Goal: Task Accomplishment & Management: Use online tool/utility

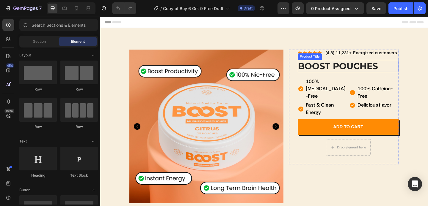
click at [343, 71] on h1 "Boost Pouches" at bounding box center [370, 71] width 110 height 14
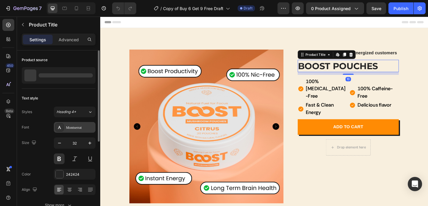
click at [78, 128] on div "Montserrat" at bounding box center [80, 127] width 28 height 5
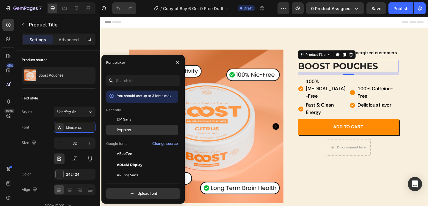
click at [121, 132] on span "Poppins" at bounding box center [124, 130] width 14 height 5
click at [121, 131] on span "Poppins" at bounding box center [124, 130] width 14 height 5
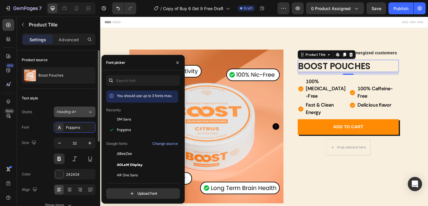
click at [83, 114] on div "Heading 4*" at bounding box center [72, 111] width 31 height 5
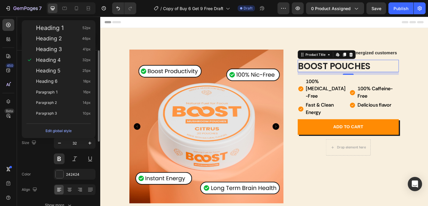
click at [46, 162] on div "Size 32" at bounding box center [59, 151] width 74 height 27
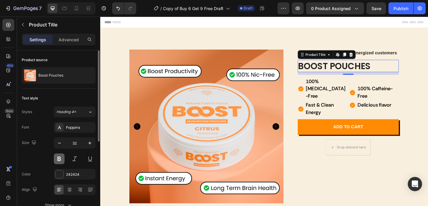
click at [60, 158] on button at bounding box center [59, 159] width 11 height 11
click at [342, 70] on h1 "Boost Pouches" at bounding box center [370, 71] width 110 height 14
click at [60, 160] on button at bounding box center [59, 159] width 11 height 11
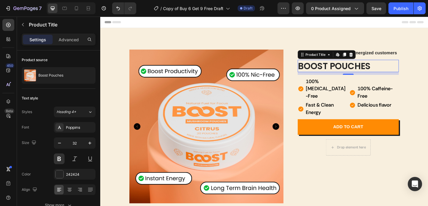
click at [337, 72] on h1 "Boost Pouches" at bounding box center [370, 71] width 110 height 14
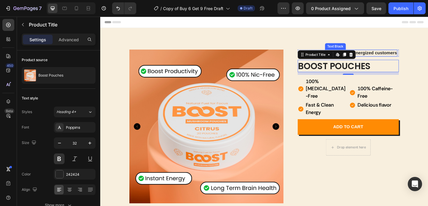
click at [396, 56] on strong "(4.8) 11,231+ Energized customers" at bounding box center [385, 56] width 78 height 5
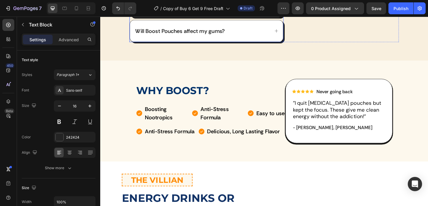
scroll to position [328, 0]
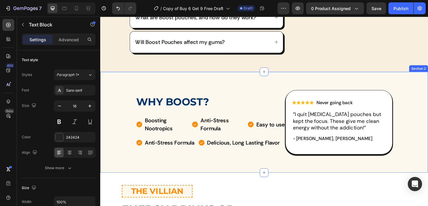
click at [119, 113] on div "WHY BOOST? Heading Boosting Nootropics Item List Anti-Stress Formula Item List …" at bounding box center [279, 131] width 328 height 89
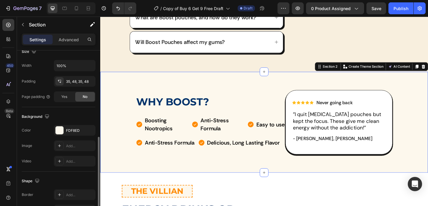
scroll to position [160, 0]
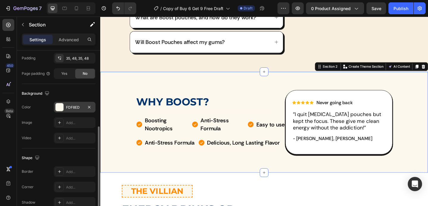
click at [56, 104] on div at bounding box center [60, 108] width 8 height 8
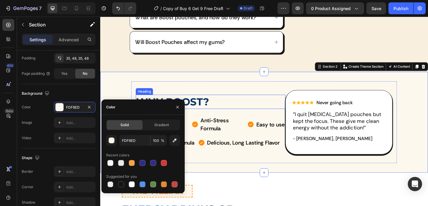
click at [280, 93] on div "WHY BOOST? Heading Boosting Nootropics Item List Anti-Stress Formula Item List …" at bounding box center [220, 131] width 163 height 89
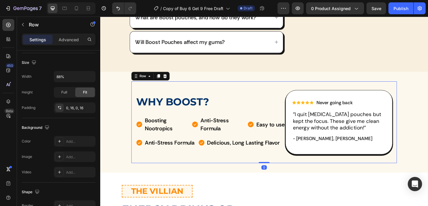
scroll to position [0, 0]
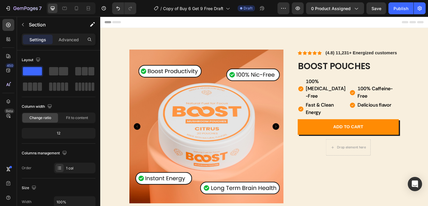
click at [293, 23] on div "Header" at bounding box center [278, 23] width 347 height 12
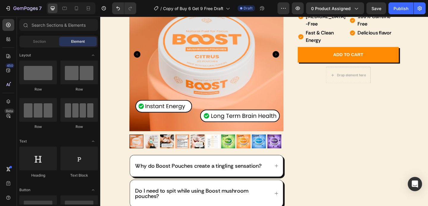
scroll to position [78, 0]
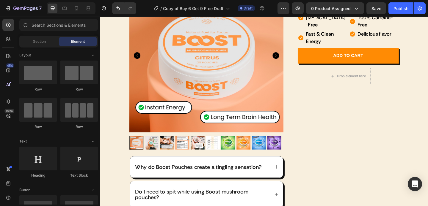
click at [423, 85] on div "Product Images Why do Boost Pouches create a tingling sensation? Do I need to s…" at bounding box center [279, 143] width 326 height 337
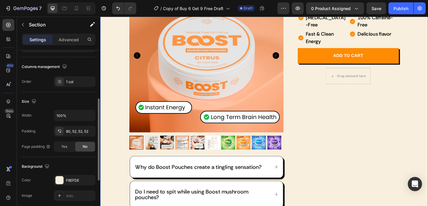
scroll to position [190, 0]
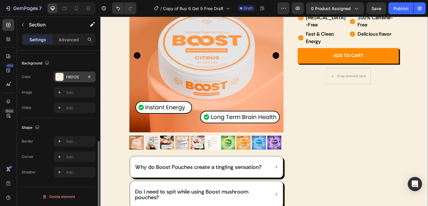
click at [65, 76] on div "F8EFDE" at bounding box center [75, 77] width 42 height 11
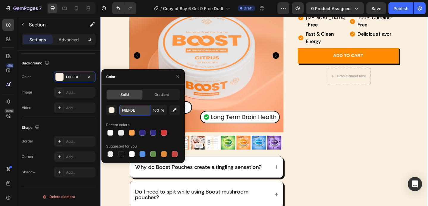
click at [131, 112] on input "F8EFDE" at bounding box center [134, 110] width 31 height 11
paste input "#E0F2F"
type input "#E0F2FE"
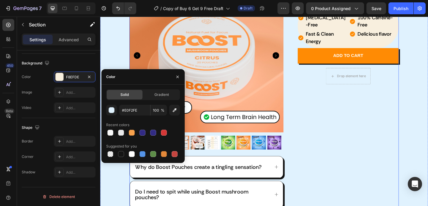
click at [428, 123] on div "Product Images Why do Boost Pouches create a tingling sensation? Do I need to s…" at bounding box center [279, 143] width 326 height 337
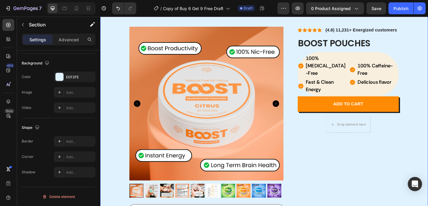
scroll to position [12, 0]
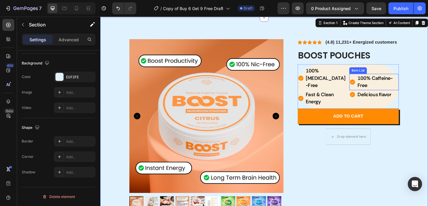
click at [372, 79] on div "100% Caffeine-Free" at bounding box center [399, 88] width 54 height 18
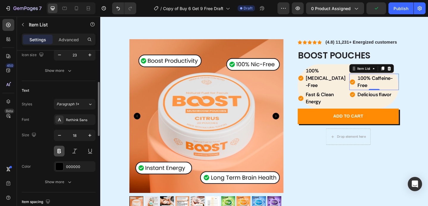
scroll to position [99, 0]
click at [63, 181] on div "Show more" at bounding box center [59, 182] width 28 height 6
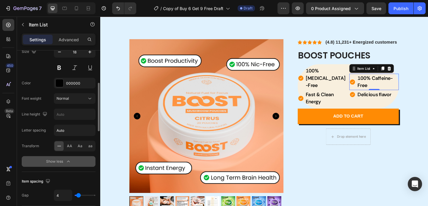
scroll to position [193, 0]
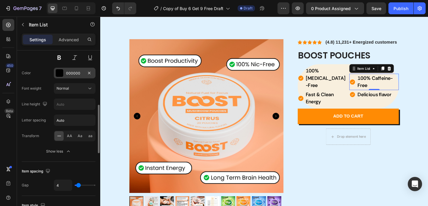
click at [64, 72] on div "000000" at bounding box center [75, 73] width 42 height 11
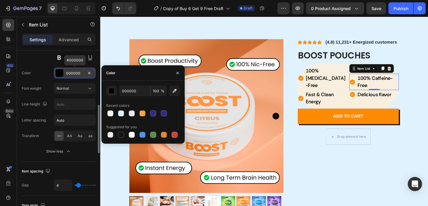
click at [64, 72] on div "000000" at bounding box center [75, 73] width 42 height 11
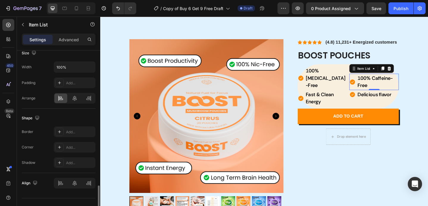
scroll to position [440, 0]
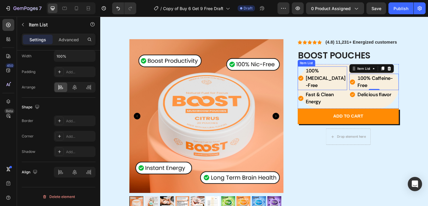
click at [365, 86] on div "100% [MEDICAL_DATA]-Free" at bounding box center [346, 84] width 46 height 26
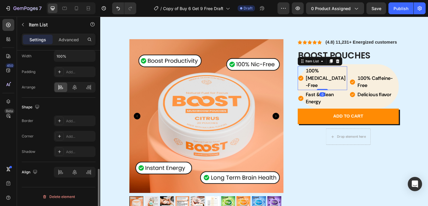
scroll to position [377, 0]
click at [355, 98] on p "Fast & Clean Energy" at bounding box center [346, 106] width 44 height 16
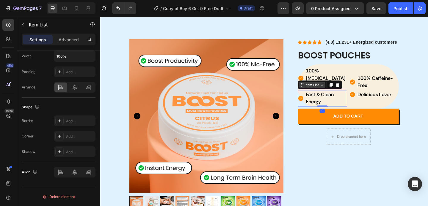
click at [333, 88] on div "Item List" at bounding box center [331, 90] width 17 height 5
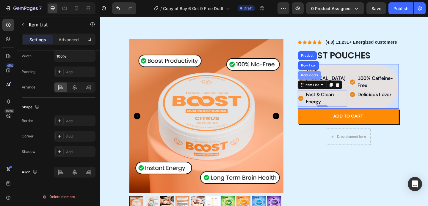
click at [322, 79] on div "Row 2 cols" at bounding box center [328, 81] width 21 height 4
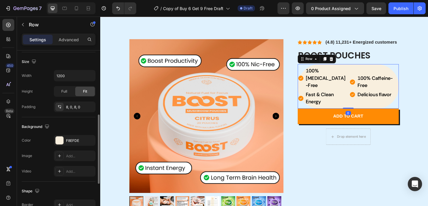
scroll to position [164, 0]
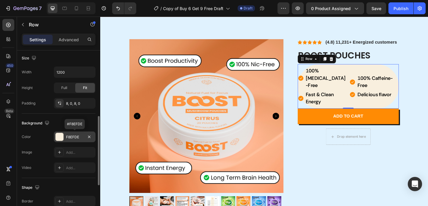
click at [58, 139] on div at bounding box center [60, 137] width 8 height 8
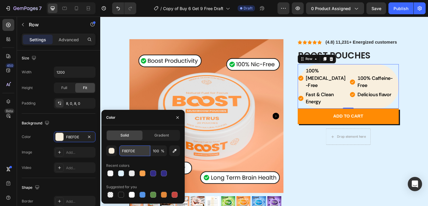
click at [129, 149] on input "F8EFDE" at bounding box center [134, 151] width 31 height 11
paste input "#E0F2F"
type input "#E0F2FE"
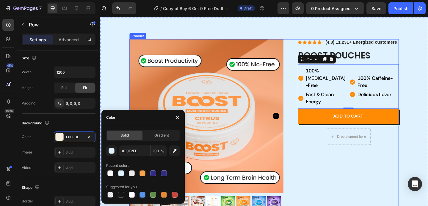
click at [342, 174] on div "Icon Icon Icon Icon Icon Icon List (4.8) 11,231+ Energized customers Text Block…" at bounding box center [366, 207] width 120 height 332
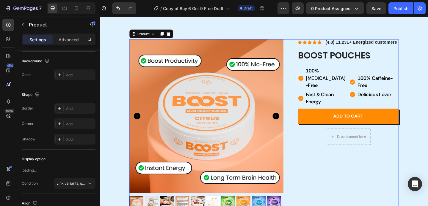
scroll to position [0, 0]
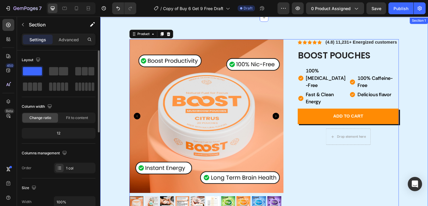
click at [428, 128] on div "Product Images Why do Boost Pouches create a tingling sensation? Do I need to s…" at bounding box center [278, 205] width 357 height 376
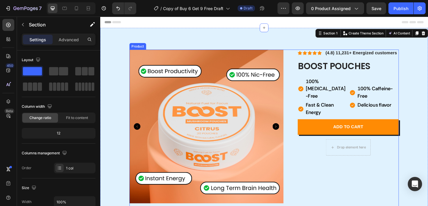
scroll to position [3, 0]
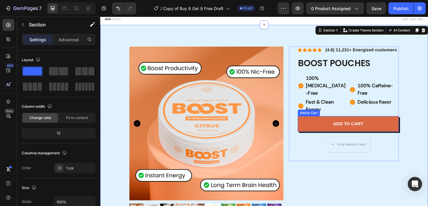
click at [398, 126] on button "Add to cart" at bounding box center [370, 133] width 110 height 17
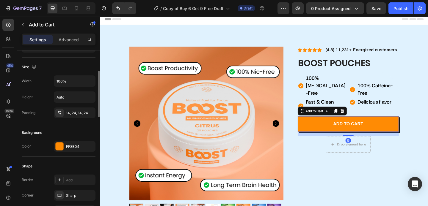
scroll to position [73, 0]
click at [58, 149] on div at bounding box center [60, 146] width 8 height 8
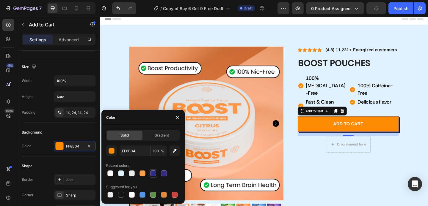
click at [154, 173] on div at bounding box center [153, 174] width 6 height 6
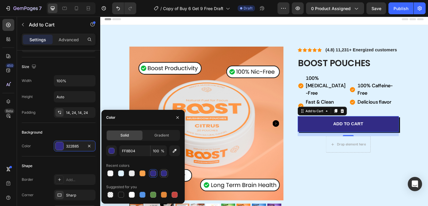
click at [163, 172] on div at bounding box center [164, 174] width 6 height 6
click at [162, 173] on div at bounding box center [164, 174] width 6 height 6
click at [154, 173] on div at bounding box center [153, 174] width 6 height 6
click at [165, 174] on div at bounding box center [164, 174] width 6 height 6
click at [159, 175] on div at bounding box center [143, 174] width 74 height 8
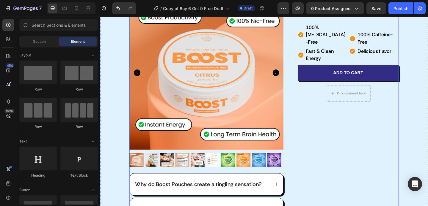
scroll to position [37, 0]
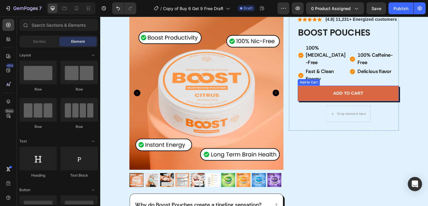
click at [413, 95] on button "Add to cart" at bounding box center [370, 100] width 110 height 17
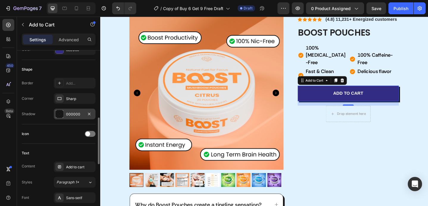
scroll to position [187, 0]
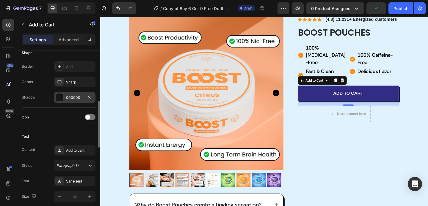
click at [59, 96] on div at bounding box center [60, 98] width 8 height 8
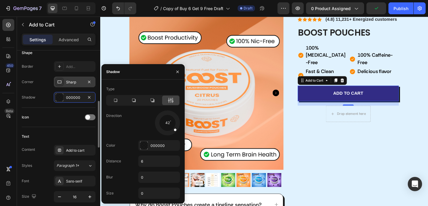
click at [69, 81] on div "Sharp" at bounding box center [74, 82] width 17 height 5
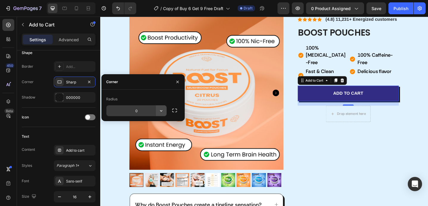
click at [165, 111] on button "button" at bounding box center [161, 111] width 11 height 11
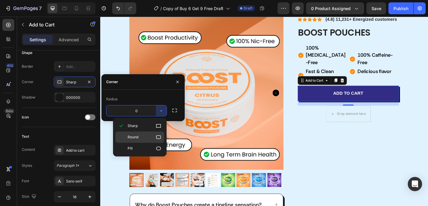
click at [147, 137] on p "Round" at bounding box center [145, 137] width 34 height 6
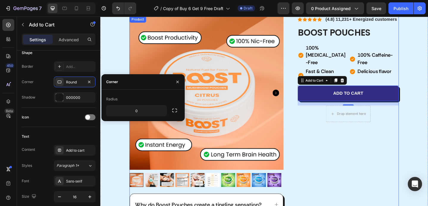
click at [344, 167] on div "Icon Icon Icon Icon Icon Icon List (4.8) 11,231+ Energized customers Text Block…" at bounding box center [366, 182] width 120 height 332
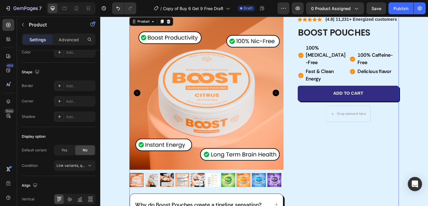
scroll to position [0, 0]
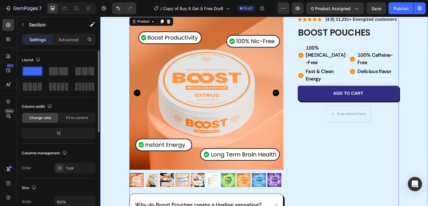
click at [428, 141] on div "Product Images Why do Boost Pouches create a tingling sensation? Do I need to s…" at bounding box center [279, 184] width 326 height 337
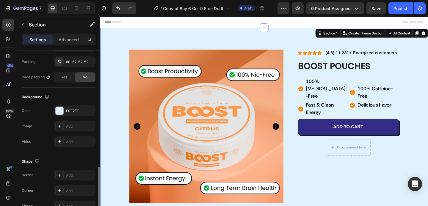
scroll to position [185, 0]
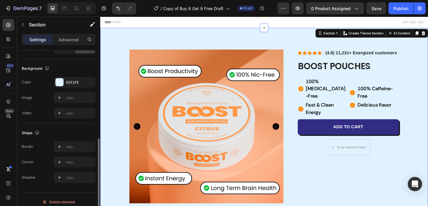
click at [60, 88] on div "The changes might be hidden by the video. Color E0F2FE Image Add... Video Add..." at bounding box center [59, 98] width 74 height 42
click at [60, 82] on div at bounding box center [60, 83] width 8 height 8
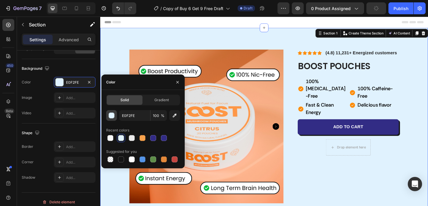
click at [109, 117] on div "button" at bounding box center [112, 116] width 6 height 6
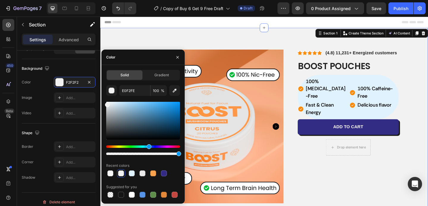
drag, startPoint x: 216, startPoint y: 120, endPoint x: 100, endPoint y: 99, distance: 117.3
click at [114, 104] on div at bounding box center [143, 121] width 74 height 38
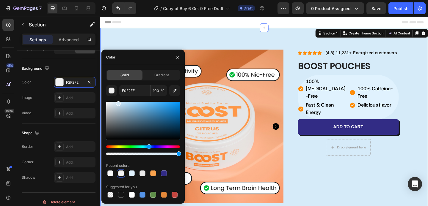
drag, startPoint x: 114, startPoint y: 104, endPoint x: 118, endPoint y: 103, distance: 4.3
click at [118, 103] on div at bounding box center [118, 103] width 5 height 5
click at [149, 146] on div "Hue" at bounding box center [150, 147] width 5 height 5
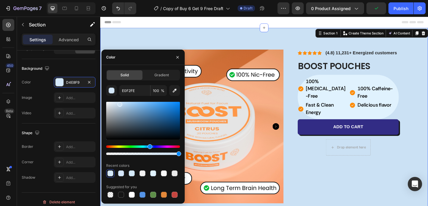
click at [119, 103] on div at bounding box center [119, 104] width 5 height 5
click at [162, 74] on span "Gradient" at bounding box center [161, 75] width 15 height 5
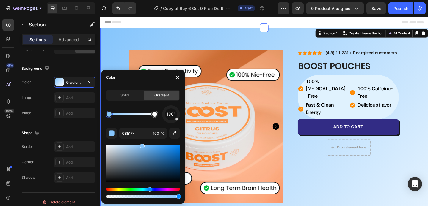
drag, startPoint x: 119, startPoint y: 148, endPoint x: 140, endPoint y: 142, distance: 21.9
click at [372, 83] on div "100% Caffeine-Free Item List Delicious flavor Item List" at bounding box center [399, 104] width 54 height 44
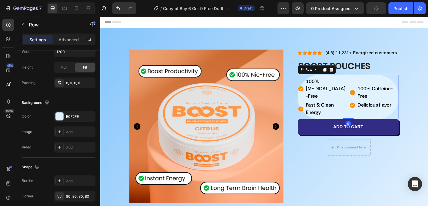
scroll to position [0, 0]
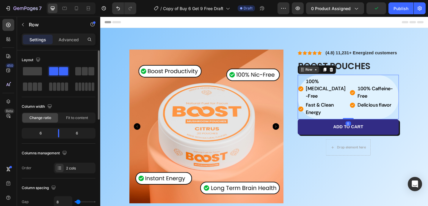
click at [333, 74] on icon at bounding box center [335, 74] width 5 height 5
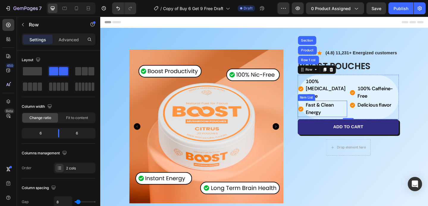
click at [333, 109] on strong "Fast & Clean Energy" at bounding box center [339, 116] width 31 height 15
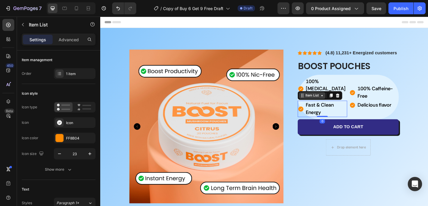
click at [330, 100] on div "Item List" at bounding box center [331, 102] width 17 height 5
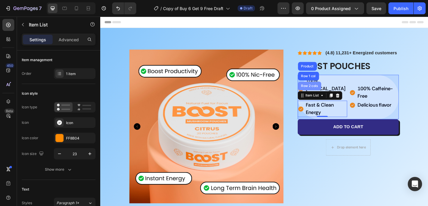
click at [327, 90] on div "Row 2 cols" at bounding box center [328, 92] width 21 height 4
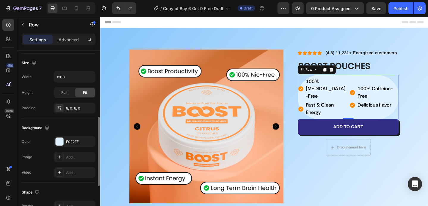
scroll to position [162, 0]
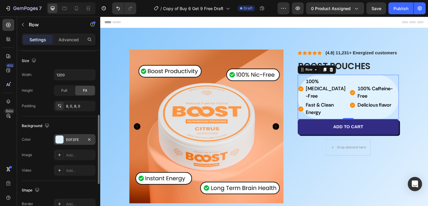
click at [54, 140] on div "E0F2FE" at bounding box center [75, 139] width 42 height 11
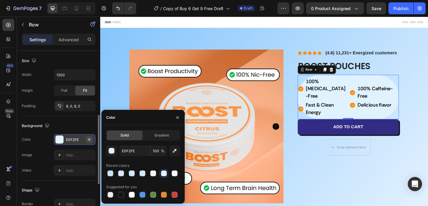
click at [88, 138] on icon "button" at bounding box center [89, 139] width 5 height 5
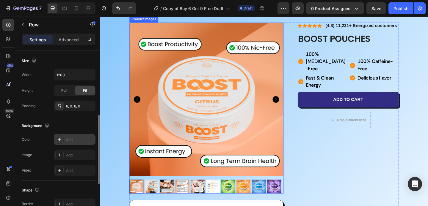
scroll to position [0, 0]
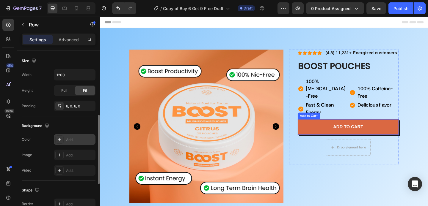
click at [326, 129] on button "Add to cart" at bounding box center [370, 136] width 110 height 17
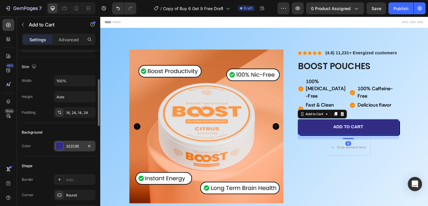
scroll to position [81, 0]
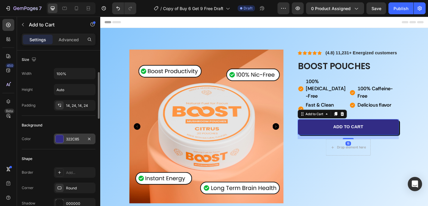
click at [65, 136] on div "322C85" at bounding box center [75, 139] width 42 height 11
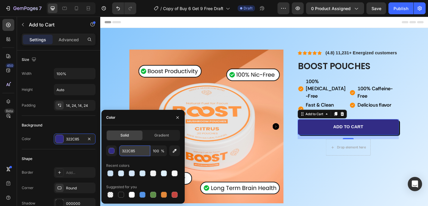
click at [133, 150] on input "322C85" at bounding box center [134, 151] width 31 height 11
paste input "#0165ff"
type input "#0165ff"
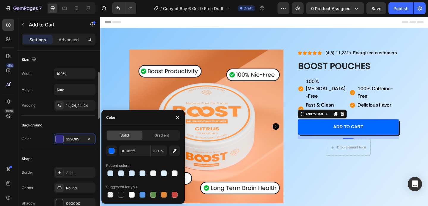
click at [78, 125] on div "Background" at bounding box center [59, 126] width 74 height 10
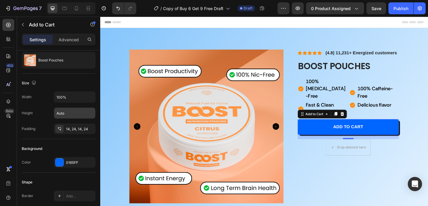
scroll to position [0, 0]
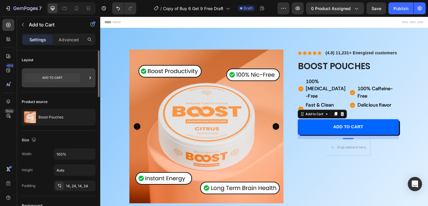
click at [62, 76] on icon at bounding box center [52, 77] width 56 height 9
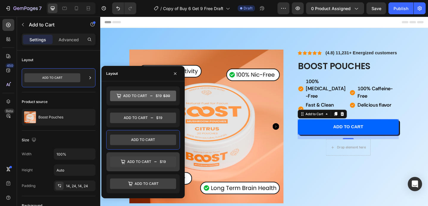
click at [144, 164] on icon at bounding box center [143, 162] width 66 height 11
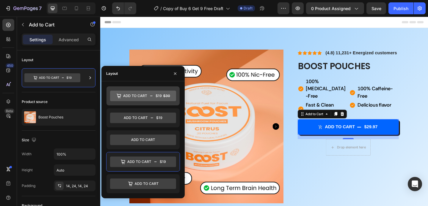
click at [154, 98] on icon at bounding box center [143, 96] width 66 height 11
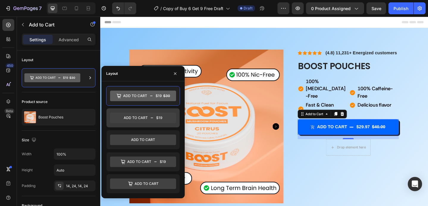
click at [150, 116] on icon at bounding box center [143, 118] width 66 height 11
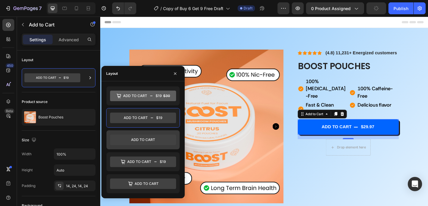
click at [147, 140] on icon at bounding box center [143, 140] width 66 height 11
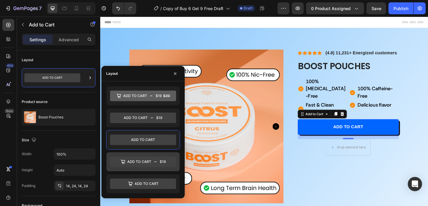
click at [145, 161] on icon at bounding box center [139, 162] width 24 height 3
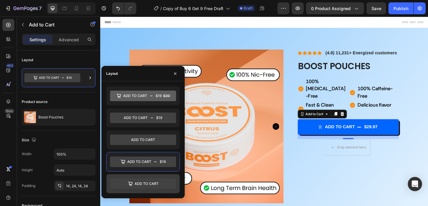
click at [144, 186] on icon at bounding box center [143, 184] width 66 height 11
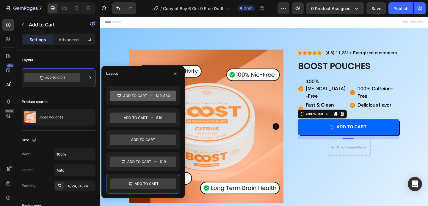
click at [146, 174] on div at bounding box center [143, 184] width 74 height 20
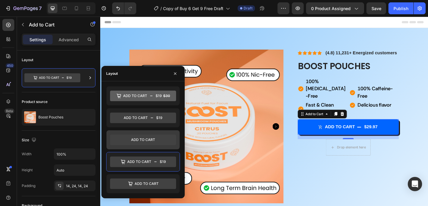
click at [147, 142] on icon at bounding box center [143, 140] width 66 height 11
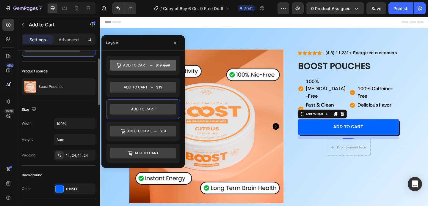
click at [42, 145] on div "Width 100% Height Auto Padding 14, 24, 14, 24" at bounding box center [59, 139] width 74 height 43
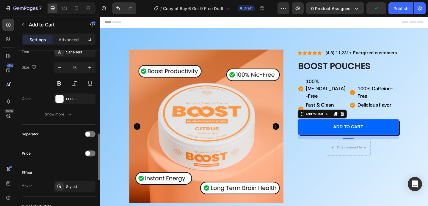
scroll to position [318, 0]
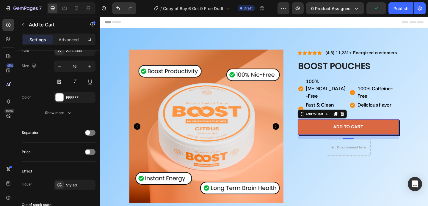
click at [329, 136] on button "Add to cart" at bounding box center [370, 136] width 110 height 17
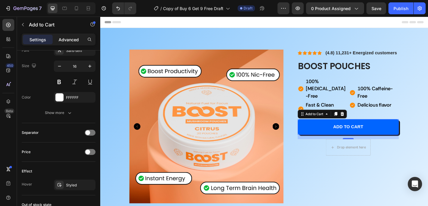
click at [75, 38] on p "Advanced" at bounding box center [69, 40] width 20 height 6
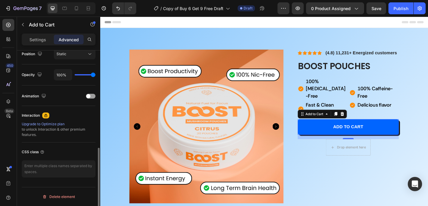
scroll to position [224, 0]
click at [43, 44] on div "Settings Advanced" at bounding box center [59, 40] width 74 height 12
click at [37, 35] on div "Settings" at bounding box center [38, 40] width 30 height 10
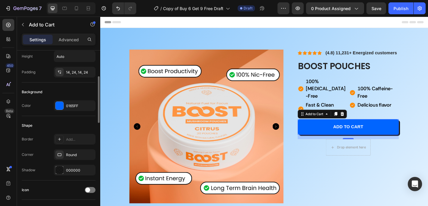
scroll to position [124, 0]
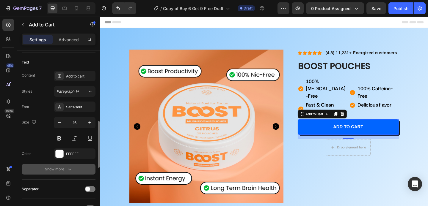
click at [64, 168] on div "Show more" at bounding box center [59, 170] width 28 height 6
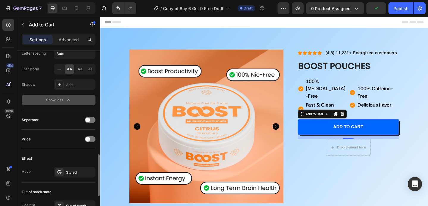
scroll to position [413, 0]
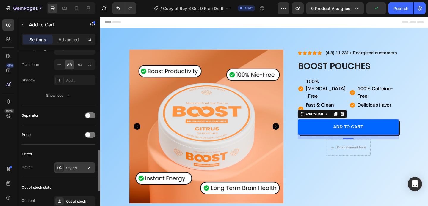
click at [65, 164] on div "Styled" at bounding box center [75, 168] width 42 height 11
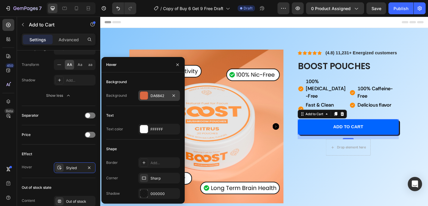
click at [144, 95] on div at bounding box center [144, 96] width 8 height 8
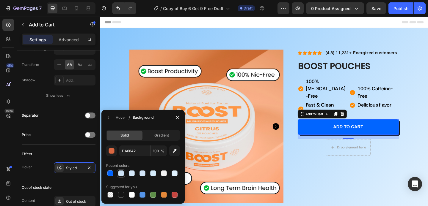
click at [123, 175] on div at bounding box center [121, 174] width 6 height 6
click at [142, 196] on div at bounding box center [143, 195] width 6 height 6
click at [110, 178] on div "DA6842 100 % Recent colors Suggested for you" at bounding box center [143, 173] width 74 height 54
click at [110, 174] on div at bounding box center [110, 174] width 6 height 6
click at [112, 149] on div "button" at bounding box center [112, 151] width 6 height 6
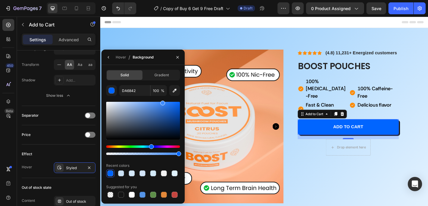
drag, startPoint x: 177, startPoint y: 104, endPoint x: 165, endPoint y: 97, distance: 14.1
click at [162, 97] on div "DA6842 100 % Recent colors Suggested for you" at bounding box center [143, 142] width 74 height 114
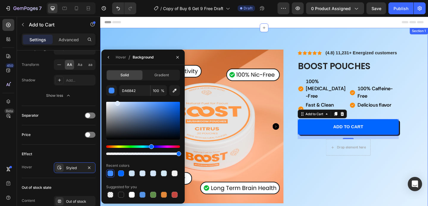
drag, startPoint x: 263, startPoint y: 120, endPoint x: 100, endPoint y: 105, distance: 163.1
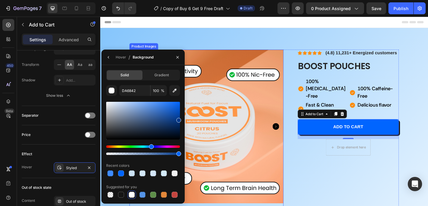
drag, startPoint x: 226, startPoint y: 120, endPoint x: 255, endPoint y: 125, distance: 29.0
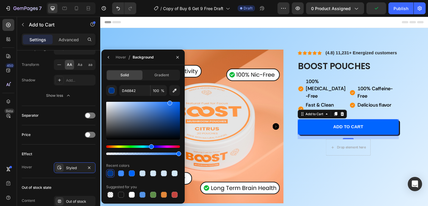
drag, startPoint x: 179, startPoint y: 119, endPoint x: 168, endPoint y: 95, distance: 26.1
click at [168, 95] on div "DA6842 100 % Recent colors Suggested for you" at bounding box center [143, 142] width 74 height 114
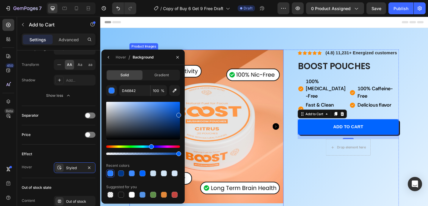
drag, startPoint x: 270, startPoint y: 122, endPoint x: 193, endPoint y: 124, distance: 77.4
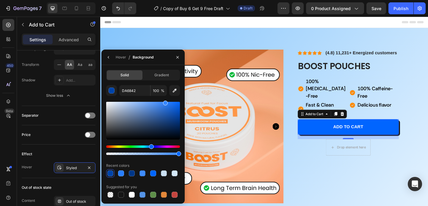
drag, startPoint x: 166, startPoint y: 107, endPoint x: 164, endPoint y: 99, distance: 8.2
click at [164, 99] on div "DA6842 100 % Recent colors Suggested for you" at bounding box center [143, 142] width 74 height 114
drag, startPoint x: 167, startPoint y: 103, endPoint x: 167, endPoint y: 98, distance: 4.8
click at [167, 98] on div "DA6842 100 % Recent colors Suggested for you" at bounding box center [143, 142] width 74 height 114
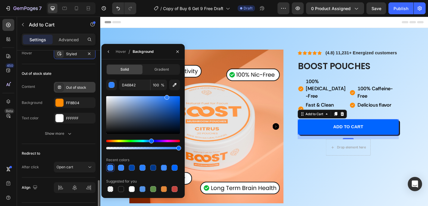
scroll to position [534, 0]
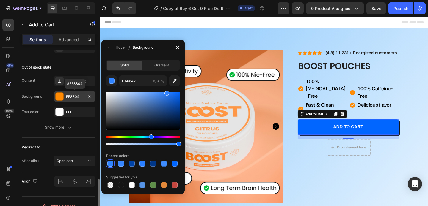
click at [59, 98] on div at bounding box center [60, 97] width 8 height 8
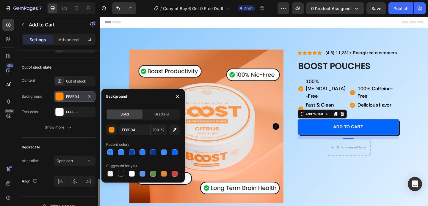
click at [70, 96] on div "FF8B04" at bounding box center [74, 96] width 17 height 5
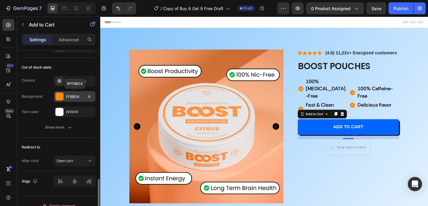
click at [71, 96] on div "FF8B04" at bounding box center [74, 96] width 17 height 5
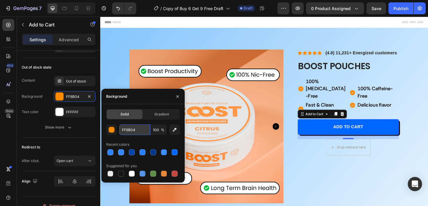
click at [134, 132] on input "FF8B04" at bounding box center [134, 130] width 31 height 11
paste input "#0165ff"
type input "#0165ff"
click at [90, 117] on div "FFFFFF" at bounding box center [75, 112] width 42 height 11
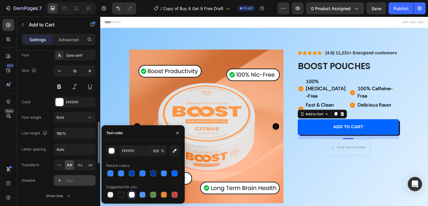
scroll to position [320, 0]
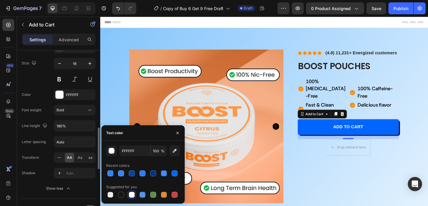
click at [38, 168] on div "Shadow Add..." at bounding box center [59, 173] width 74 height 11
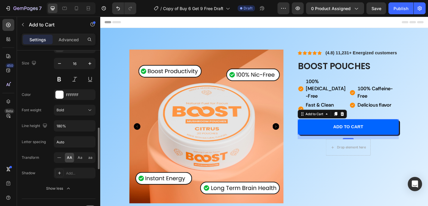
click at [34, 172] on div "Shadow" at bounding box center [29, 173] width 14 height 5
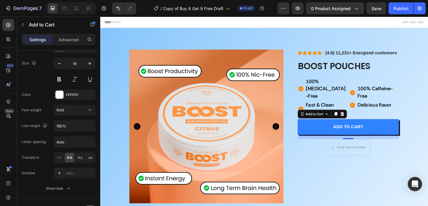
click at [331, 137] on button "Add to cart" at bounding box center [370, 136] width 110 height 17
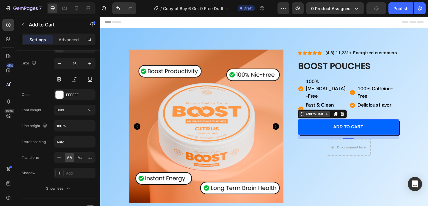
click at [338, 120] on div "Add to Cart" at bounding box center [334, 122] width 22 height 5
click at [337, 120] on div "Add to Cart" at bounding box center [334, 122] width 22 height 5
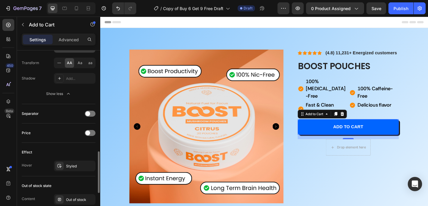
scroll to position [422, 0]
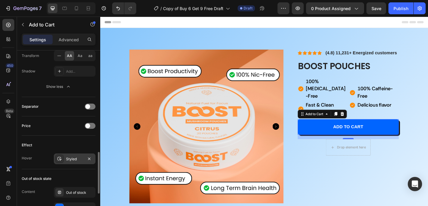
click at [67, 157] on div "Styled" at bounding box center [74, 159] width 17 height 5
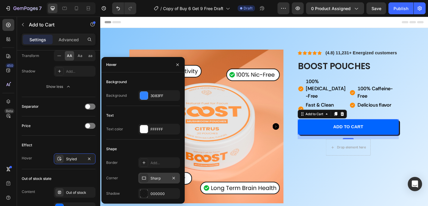
click at [142, 179] on icon at bounding box center [144, 178] width 4 height 3
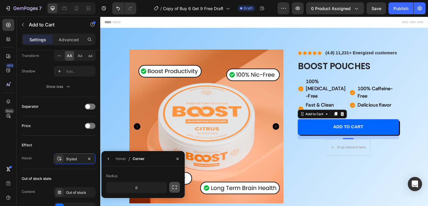
click at [171, 190] on button "button" at bounding box center [174, 187] width 11 height 11
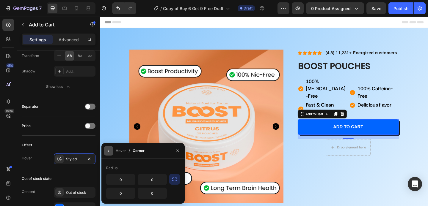
click at [109, 152] on icon "button" at bounding box center [108, 151] width 1 height 2
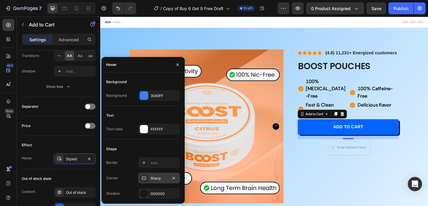
click at [145, 178] on icon at bounding box center [144, 178] width 5 height 5
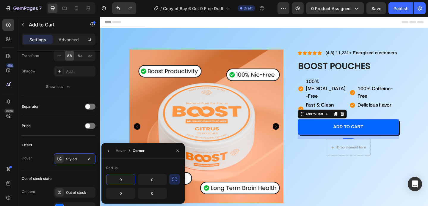
click at [174, 179] on icon "button" at bounding box center [175, 180] width 6 height 6
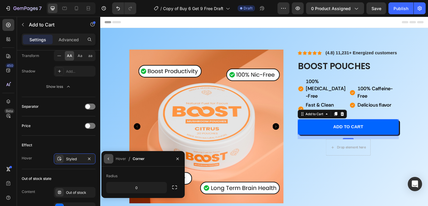
click at [107, 160] on icon "button" at bounding box center [108, 159] width 5 height 5
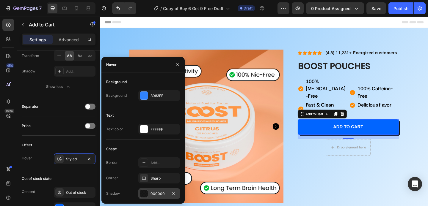
click at [144, 192] on div at bounding box center [144, 194] width 8 height 8
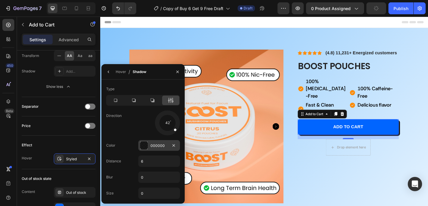
click at [143, 146] on div at bounding box center [144, 146] width 8 height 8
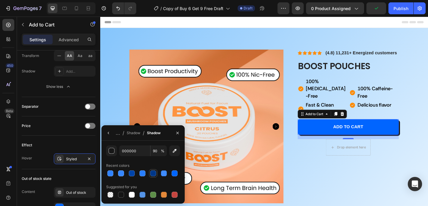
click at [152, 172] on div at bounding box center [153, 174] width 6 height 6
click at [175, 173] on div at bounding box center [175, 174] width 6 height 6
click at [121, 174] on div at bounding box center [121, 174] width 6 height 6
click at [134, 175] on div at bounding box center [132, 174] width 6 height 6
click at [87, 146] on div "Effect" at bounding box center [59, 146] width 74 height 10
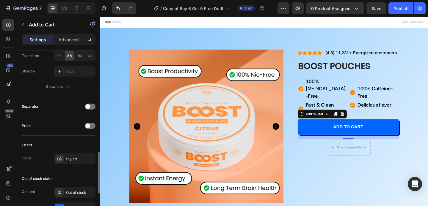
click at [87, 146] on div "Effect" at bounding box center [59, 146] width 74 height 10
click at [70, 154] on div "Styled" at bounding box center [75, 159] width 42 height 11
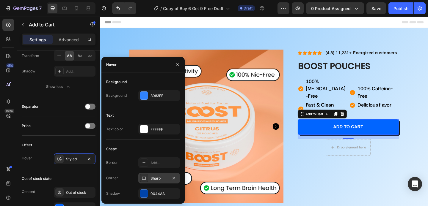
click at [144, 176] on icon at bounding box center [144, 178] width 5 height 5
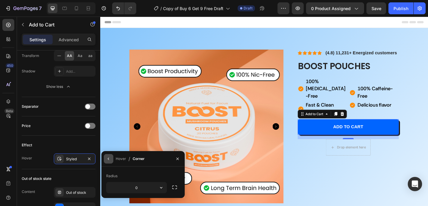
click at [105, 156] on button "button" at bounding box center [109, 159] width 10 height 10
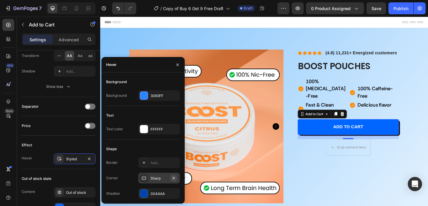
click at [174, 178] on icon "button" at bounding box center [174, 178] width 2 height 2
click at [149, 178] on div "Add..." at bounding box center [159, 178] width 42 height 11
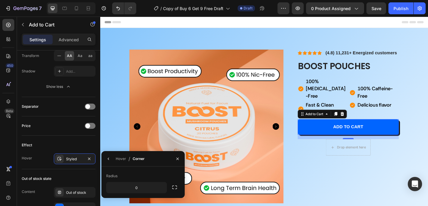
click at [160, 172] on div "Radius" at bounding box center [143, 177] width 74 height 10
click at [174, 189] on icon "button" at bounding box center [175, 188] width 6 height 6
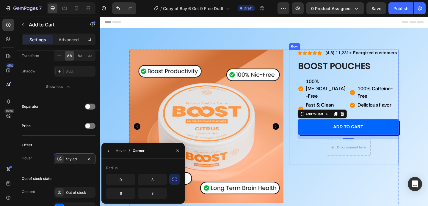
click at [342, 166] on div "Icon Icon Icon Icon Icon Icon List (4.8) 11,231+ Energized customers Text Block…" at bounding box center [370, 115] width 110 height 125
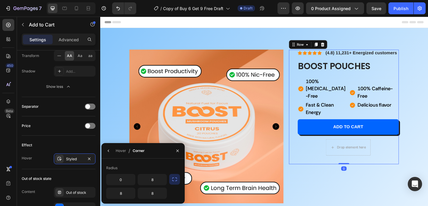
scroll to position [0, 0]
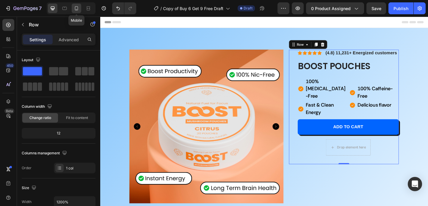
click at [78, 8] on icon at bounding box center [76, 8] width 3 height 4
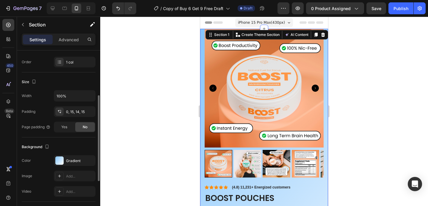
scroll to position [175, 0]
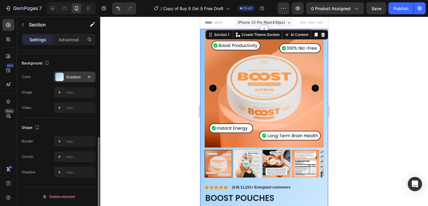
click at [62, 78] on div at bounding box center [59, 77] width 8 height 8
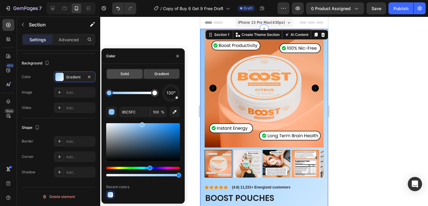
click at [117, 71] on div "Solid" at bounding box center [125, 74] width 36 height 10
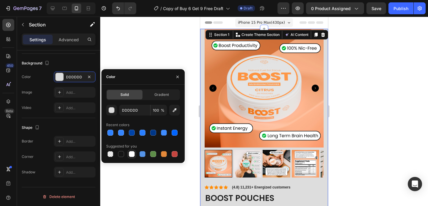
click at [132, 156] on div at bounding box center [132, 154] width 6 height 6
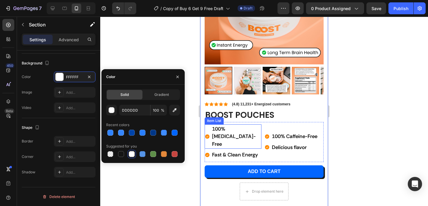
scroll to position [84, 0]
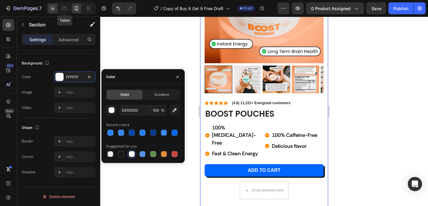
click at [57, 9] on div at bounding box center [53, 9] width 10 height 10
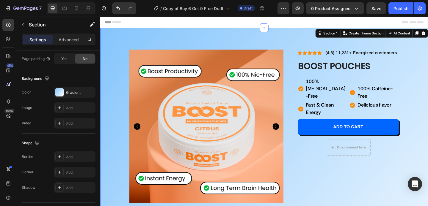
click at [61, 91] on div at bounding box center [59, 92] width 8 height 8
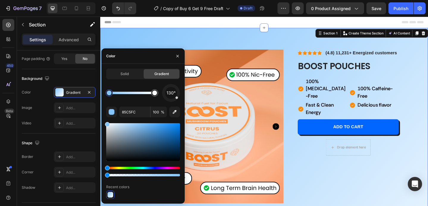
click at [121, 60] on div "Color" at bounding box center [142, 55] width 83 height 15
click at [121, 68] on div "Solid Gradient 130° 85C5FC 100 % Recent colors" at bounding box center [142, 134] width 83 height 140
click at [121, 72] on span "Solid" at bounding box center [124, 73] width 8 height 5
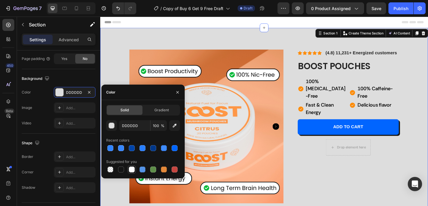
click at [132, 168] on div at bounding box center [132, 170] width 6 height 6
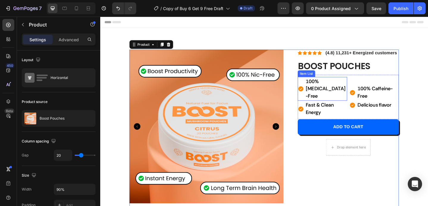
click at [317, 93] on icon at bounding box center [319, 96] width 6 height 6
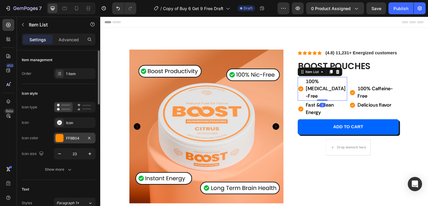
click at [56, 137] on div at bounding box center [60, 138] width 8 height 8
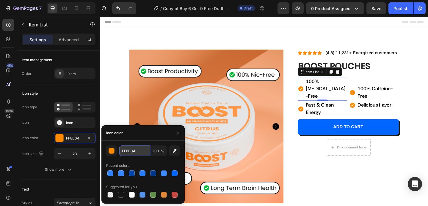
click at [134, 148] on input "FF8B04" at bounding box center [134, 151] width 31 height 11
paste input "#0165ff"
type input "#0165ff"
click at [89, 90] on div "Icon style" at bounding box center [59, 94] width 74 height 10
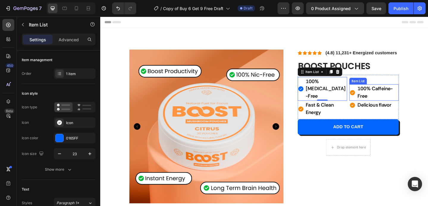
click at [372, 97] on icon at bounding box center [375, 100] width 6 height 6
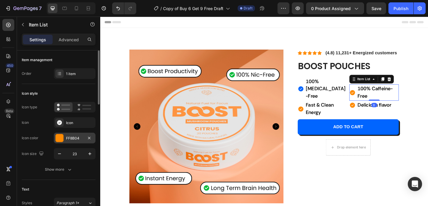
click at [60, 136] on div at bounding box center [60, 138] width 8 height 8
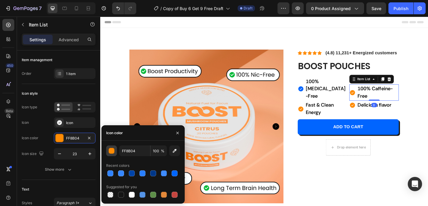
click at [112, 151] on div "button" at bounding box center [112, 151] width 6 height 6
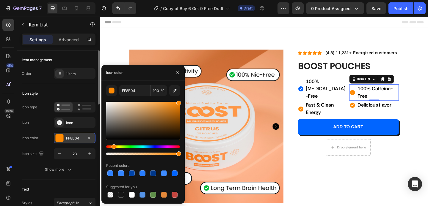
click at [59, 136] on div at bounding box center [60, 138] width 8 height 8
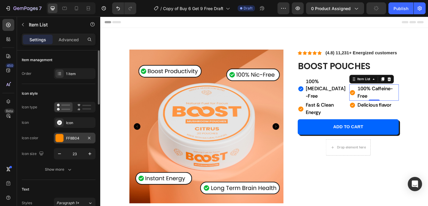
click at [65, 136] on div "FF8B04" at bounding box center [75, 138] width 42 height 11
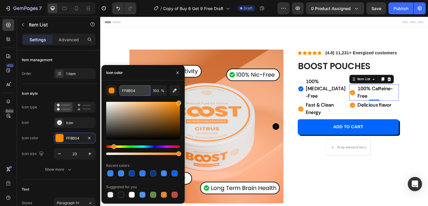
click at [138, 93] on input "FF8B04" at bounding box center [134, 90] width 31 height 11
paste input "#0165ff"
type input "#0165ff"
click at [78, 91] on div "Icon style" at bounding box center [59, 94] width 74 height 10
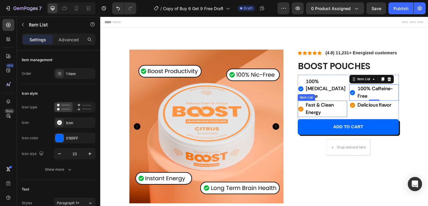
click at [316, 115] on icon at bounding box center [319, 118] width 6 height 6
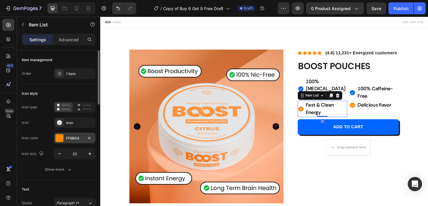
click at [59, 137] on div at bounding box center [60, 138] width 8 height 8
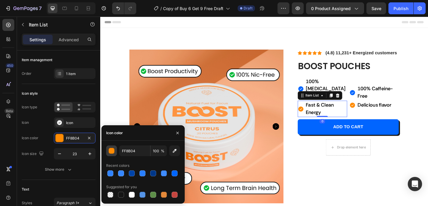
click at [112, 152] on div "button" at bounding box center [112, 151] width 6 height 6
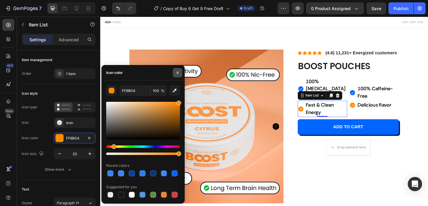
click at [181, 70] on button "button" at bounding box center [178, 73] width 10 height 10
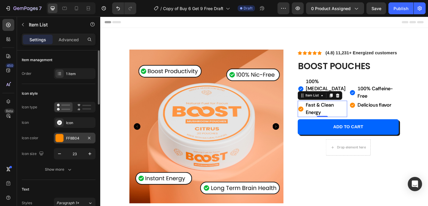
click at [60, 139] on div at bounding box center [60, 138] width 8 height 8
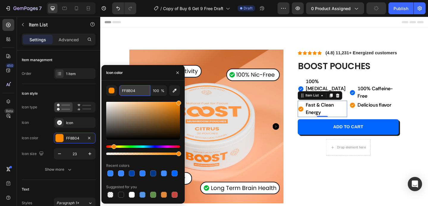
click at [134, 89] on input "FF8B04" at bounding box center [134, 90] width 31 height 11
paste input "#0165ff"
type input "#0165ff"
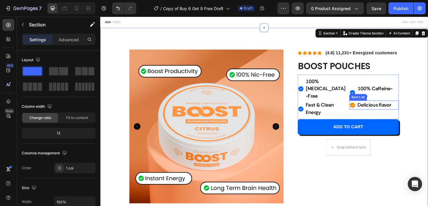
click at [373, 111] on icon at bounding box center [375, 114] width 6 height 6
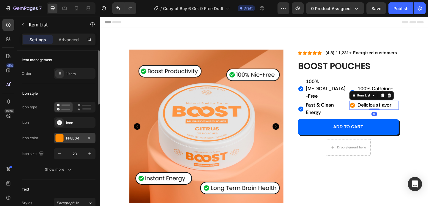
click at [59, 137] on div at bounding box center [60, 138] width 8 height 8
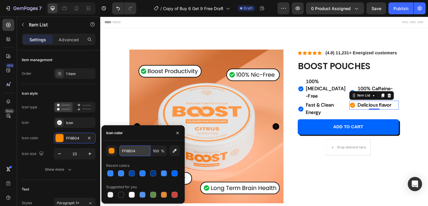
click at [131, 154] on input "FF8B04" at bounding box center [134, 151] width 31 height 11
paste input "#0165ff"
type input "#0165ff"
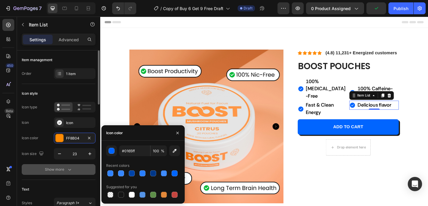
click at [83, 167] on button "Show more" at bounding box center [59, 169] width 74 height 11
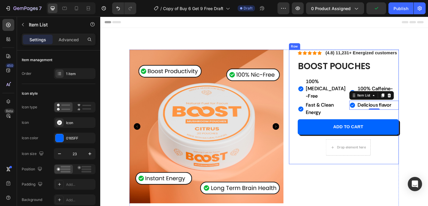
click at [321, 162] on div "Icon Icon Icon Icon Icon Icon List (4.8) 11,231+ Energized customers Text Block…" at bounding box center [370, 115] width 110 height 125
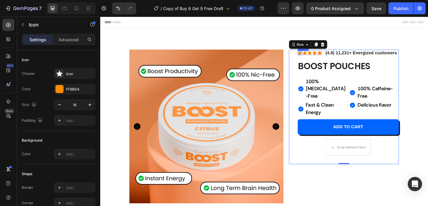
click at [315, 56] on icon at bounding box center [317, 56] width 5 height 4
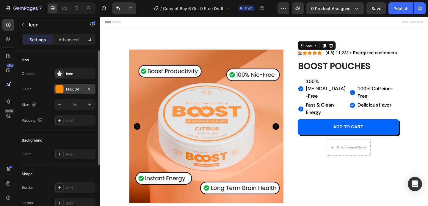
click at [58, 90] on div at bounding box center [60, 89] width 8 height 8
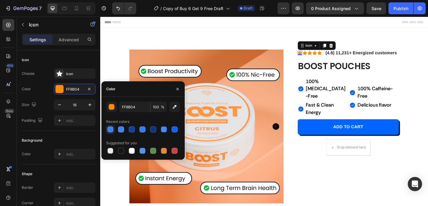
click at [111, 129] on div at bounding box center [110, 130] width 6 height 6
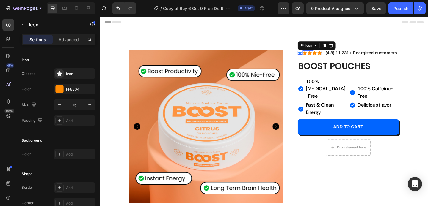
click at [321, 56] on div "Icon" at bounding box center [323, 56] width 5 height 5
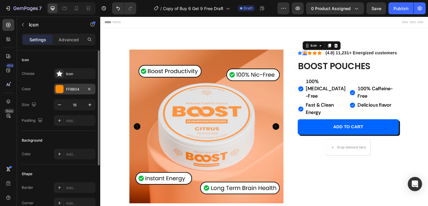
click at [59, 88] on div at bounding box center [60, 89] width 8 height 8
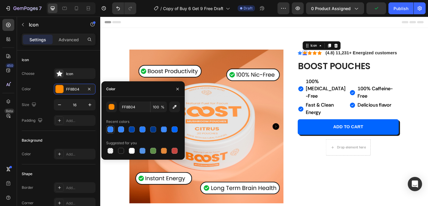
click at [112, 131] on div at bounding box center [110, 130] width 6 height 6
click at [326, 57] on div "Icon 0" at bounding box center [328, 56] width 5 height 5
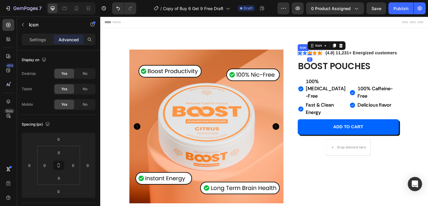
click at [315, 57] on icon at bounding box center [317, 56] width 5 height 4
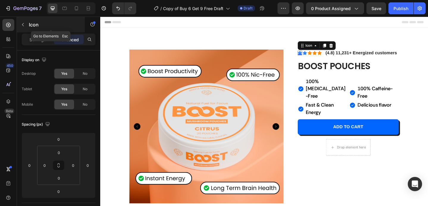
click at [25, 24] on icon "button" at bounding box center [23, 24] width 5 height 5
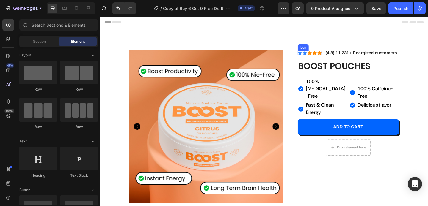
click at [315, 56] on div "Icon" at bounding box center [317, 56] width 5 height 5
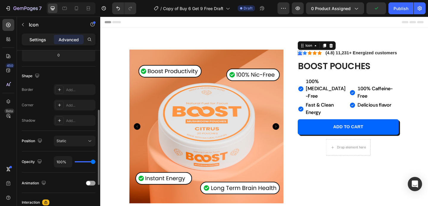
click at [33, 41] on p "Settings" at bounding box center [37, 40] width 17 height 6
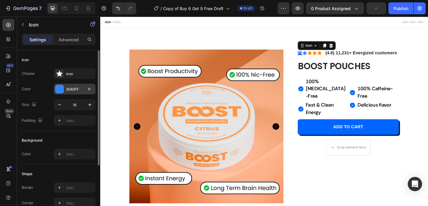
click at [58, 89] on div at bounding box center [60, 89] width 8 height 8
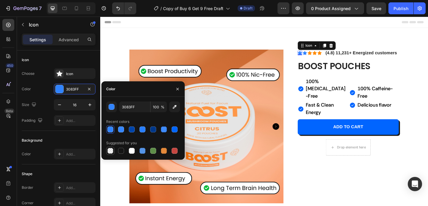
click at [109, 151] on div at bounding box center [110, 151] width 6 height 6
click at [151, 150] on div at bounding box center [153, 151] width 6 height 6
click at [111, 107] on div "button" at bounding box center [112, 107] width 6 height 6
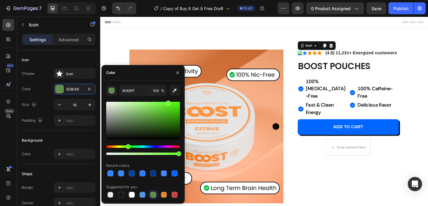
drag, startPoint x: 143, startPoint y: 118, endPoint x: 168, endPoint y: 94, distance: 34.3
click at [168, 94] on div "3083FF 100 % Recent colors Suggested for you" at bounding box center [143, 142] width 74 height 114
drag, startPoint x: 174, startPoint y: 103, endPoint x: 179, endPoint y: 103, distance: 5.4
click at [179, 103] on div at bounding box center [177, 104] width 5 height 5
click at [166, 107] on div at bounding box center [143, 121] width 74 height 38
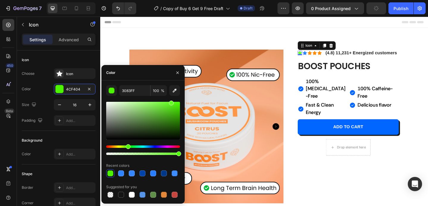
drag, startPoint x: 166, startPoint y: 107, endPoint x: 171, endPoint y: 101, distance: 7.8
click at [171, 101] on div at bounding box center [171, 103] width 5 height 5
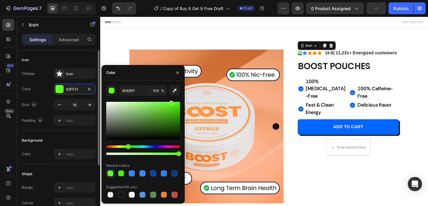
click at [74, 57] on div "Icon" at bounding box center [59, 60] width 74 height 10
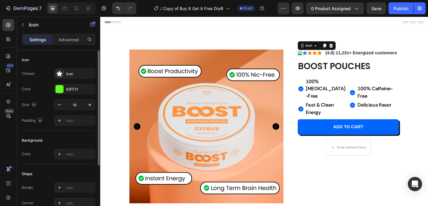
click at [62, 83] on div "Choose Icon Color 63FF21 Size 16 Padding Add..." at bounding box center [59, 97] width 74 height 58
click at [56, 89] on div at bounding box center [60, 89] width 8 height 8
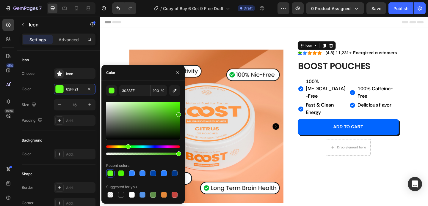
drag, startPoint x: 174, startPoint y: 107, endPoint x: 181, endPoint y: 114, distance: 9.7
click at [181, 114] on div "3083FF 100 % Recent colors Suggested for you" at bounding box center [142, 142] width 83 height 114
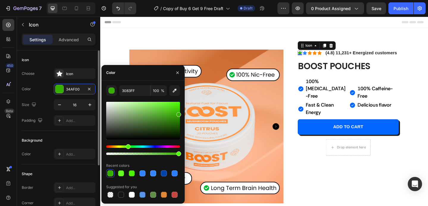
click at [93, 58] on div "Icon" at bounding box center [59, 60] width 74 height 10
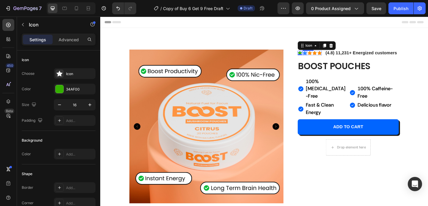
click at [321, 56] on div "Icon" at bounding box center [323, 56] width 5 height 5
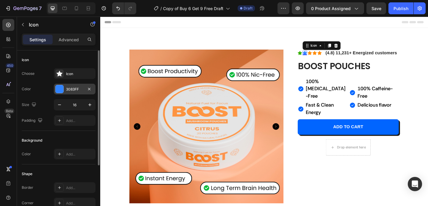
click at [59, 88] on div at bounding box center [60, 89] width 8 height 8
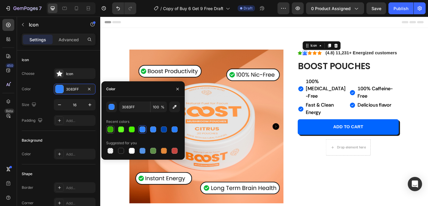
click at [113, 130] on div at bounding box center [110, 130] width 6 height 6
click at [326, 56] on icon at bounding box center [328, 56] width 5 height 4
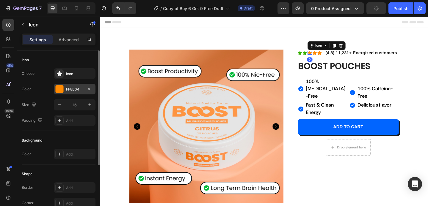
click at [54, 91] on div "FF8B04" at bounding box center [75, 89] width 42 height 11
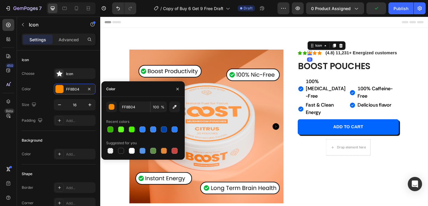
click at [110, 125] on div "Recent colors" at bounding box center [143, 122] width 74 height 10
click at [109, 129] on div at bounding box center [110, 130] width 6 height 6
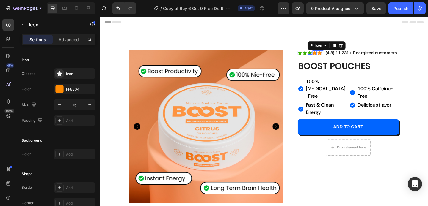
click at [331, 56] on div "Icon" at bounding box center [333, 56] width 5 height 5
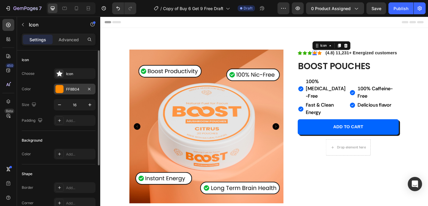
click at [63, 90] on div at bounding box center [59, 89] width 8 height 8
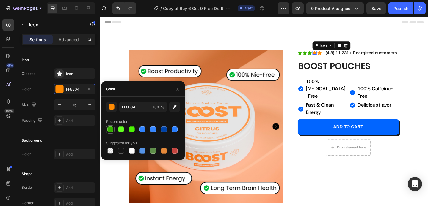
click at [113, 128] on div at bounding box center [110, 129] width 7 height 7
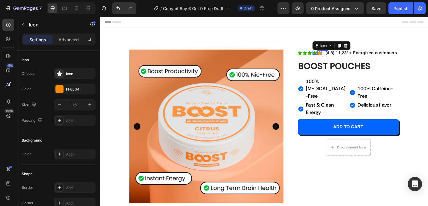
click at [337, 58] on div "Icon" at bounding box center [339, 56] width 5 height 5
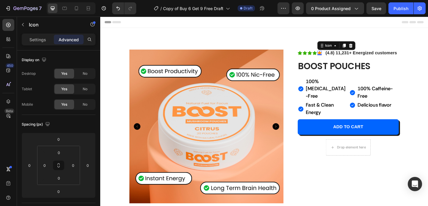
click at [337, 55] on icon at bounding box center [339, 56] width 5 height 4
click at [43, 40] on p "Settings" at bounding box center [37, 40] width 17 height 6
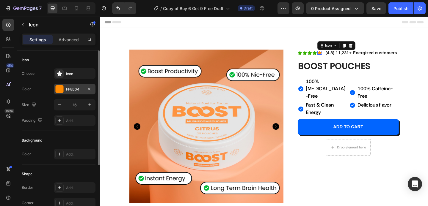
click at [57, 88] on div at bounding box center [60, 89] width 8 height 8
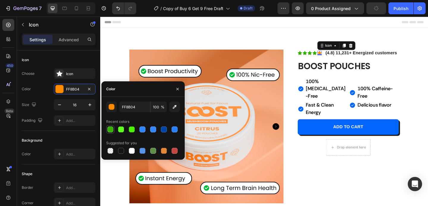
click at [111, 129] on div at bounding box center [110, 130] width 6 height 6
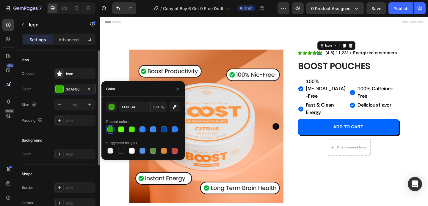
click at [83, 59] on div "Icon" at bounding box center [59, 60] width 74 height 10
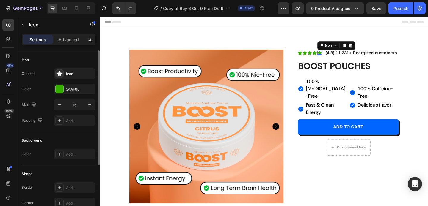
click at [83, 59] on div "Icon" at bounding box center [59, 60] width 74 height 10
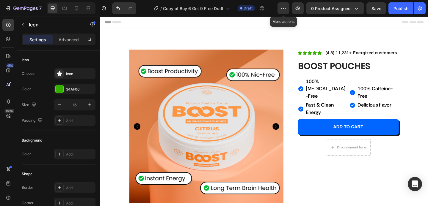
click at [290, 23] on div "Header" at bounding box center [278, 23] width 347 height 12
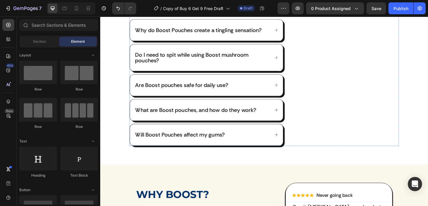
scroll to position [352, 0]
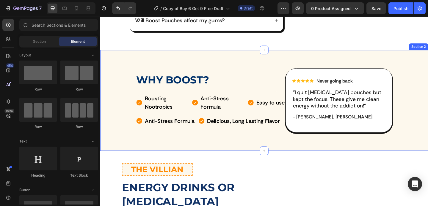
click at [264, 60] on div "WHY BOOST? Heading Boosting Nootropics Item List Anti-Stress Formula Item List …" at bounding box center [278, 108] width 357 height 110
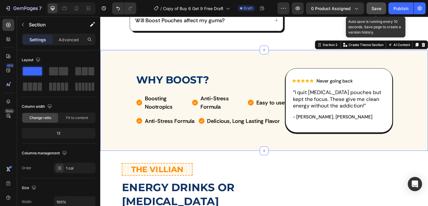
click at [378, 5] on div "Save" at bounding box center [377, 8] width 10 height 6
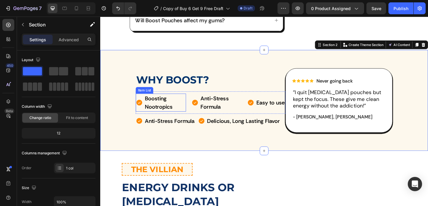
click at [142, 107] on icon at bounding box center [143, 110] width 6 height 6
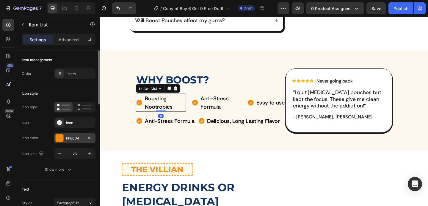
click at [60, 142] on div "FF8B04" at bounding box center [75, 138] width 42 height 11
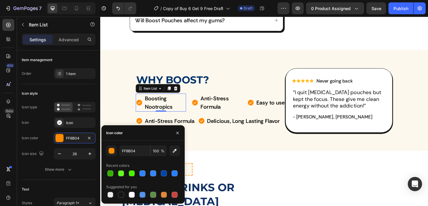
click at [123, 83] on div "WHY BOOST? Heading Boosting Nootropics Item List 0 Anti-Stress Formula Item Lis…" at bounding box center [279, 107] width 328 height 89
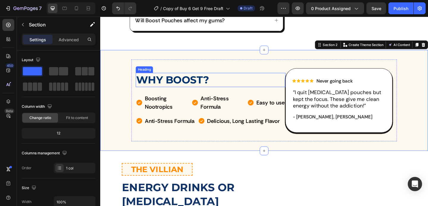
click at [150, 84] on h2 "WHY BOOST?" at bounding box center [220, 85] width 163 height 15
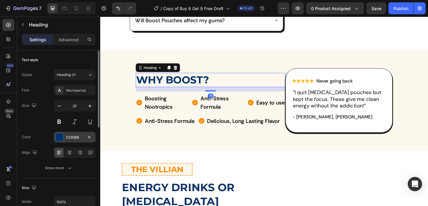
click at [56, 135] on div at bounding box center [60, 138] width 8 height 8
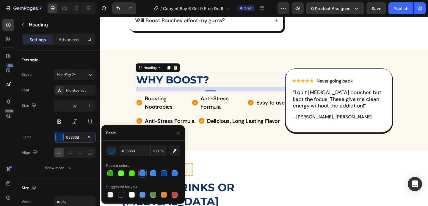
click at [143, 173] on div at bounding box center [143, 174] width 6 height 6
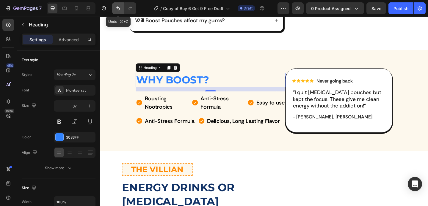
click at [118, 8] on icon "Undo/Redo" at bounding box center [118, 8] width 6 height 6
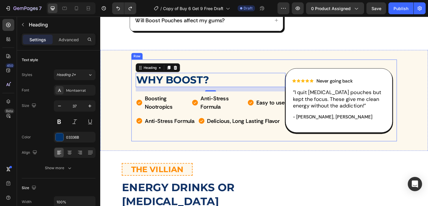
click at [205, 68] on div "WHY BOOST? Heading 16 Boosting Nootropics Item List Anti-Stress Formula Item Li…" at bounding box center [220, 107] width 163 height 89
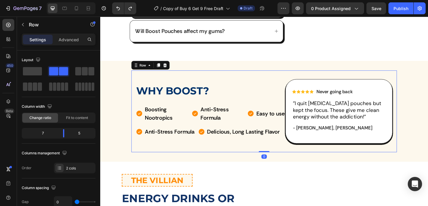
scroll to position [320, 0]
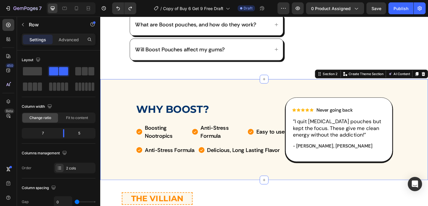
click at [119, 102] on div "WHY BOOST? Heading Boosting Nootropics Item List Anti-Stress Formula Item List …" at bounding box center [279, 139] width 328 height 89
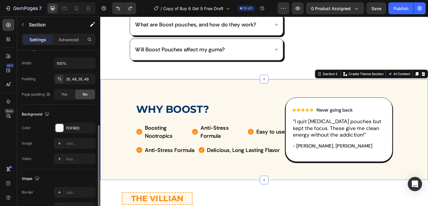
scroll to position [145, 0]
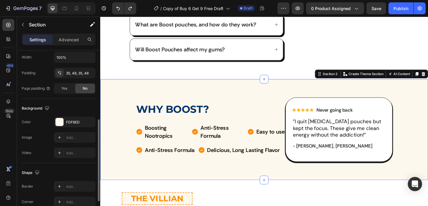
click at [58, 117] on div "Background The changes might be hidden by the video. Color FDF8ED Image Add... …" at bounding box center [59, 131] width 74 height 65
click at [58, 119] on div at bounding box center [60, 122] width 8 height 8
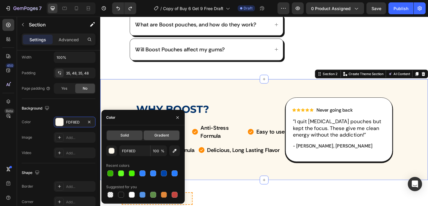
click at [154, 134] on span "Gradient" at bounding box center [161, 135] width 15 height 5
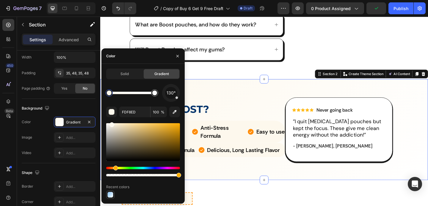
click at [110, 194] on div at bounding box center [110, 195] width 6 height 6
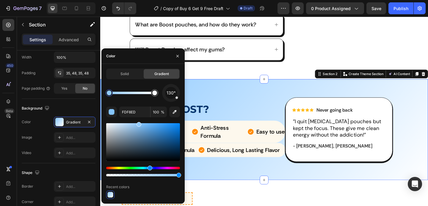
drag, startPoint x: 142, startPoint y: 126, endPoint x: 139, endPoint y: 120, distance: 6.7
click at [139, 120] on div "130° FDF8ED 100 % Recent colors" at bounding box center [143, 141] width 74 height 115
click at [253, 132] on div "Boosting Nootropics Item List Anti-Stress Formula Item List Easy to use Item Li…" at bounding box center [220, 142] width 163 height 24
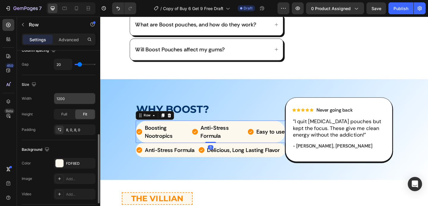
scroll to position [147, 0]
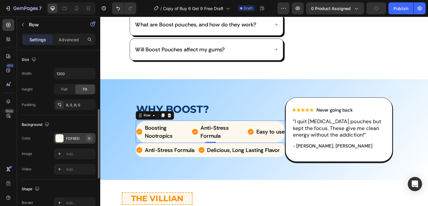
click at [91, 138] on icon "button" at bounding box center [89, 138] width 5 height 5
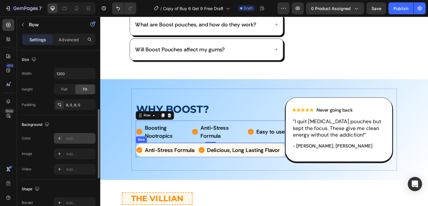
click at [204, 158] on div "Anti-Stress Formula Item List Delicious, Long Lasting Flavor Item List Row" at bounding box center [220, 161] width 163 height 15
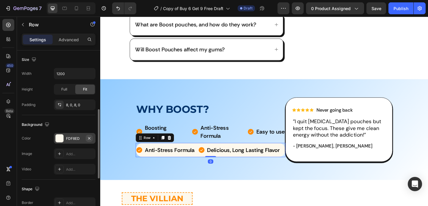
click at [88, 138] on icon "button" at bounding box center [89, 138] width 5 height 5
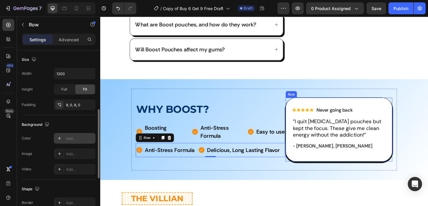
click at [386, 109] on div "Icon Icon Icon Icon Icon Icon List Never going back Text Block Row "I quit [MED…" at bounding box center [360, 140] width 116 height 70
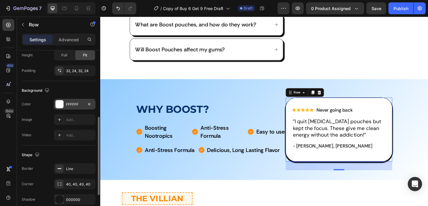
click at [58, 106] on div at bounding box center [60, 105] width 8 height 8
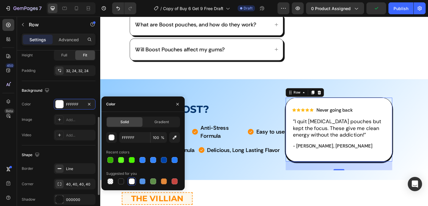
click at [94, 87] on div "Background" at bounding box center [59, 91] width 74 height 10
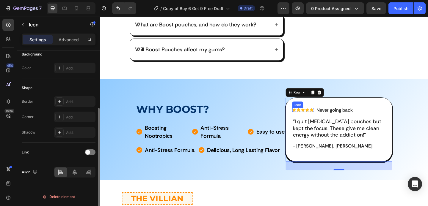
scroll to position [0, 0]
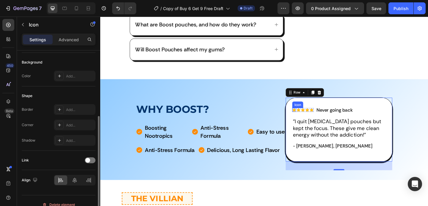
click at [309, 116] on icon at bounding box center [311, 118] width 4 height 4
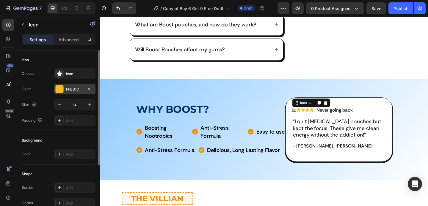
click at [61, 87] on div at bounding box center [60, 89] width 8 height 8
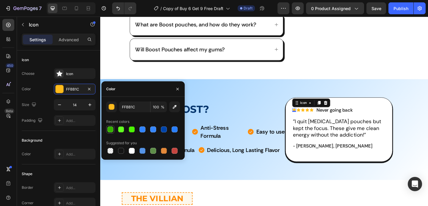
click at [111, 130] on div at bounding box center [110, 130] width 6 height 6
click at [315, 117] on div "Icon" at bounding box center [316, 118] width 4 height 4
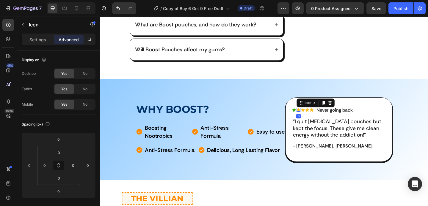
click at [314, 116] on icon at bounding box center [316, 118] width 4 height 4
click at [319, 116] on div "Icon" at bounding box center [321, 118] width 4 height 4
click at [314, 117] on icon at bounding box center [316, 118] width 4 height 4
click at [41, 40] on p "Settings" at bounding box center [37, 40] width 17 height 6
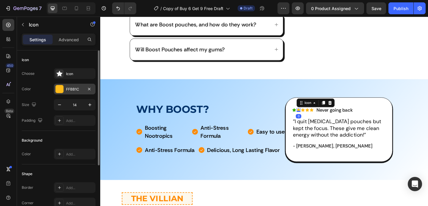
click at [57, 85] on div at bounding box center [60, 89] width 8 height 8
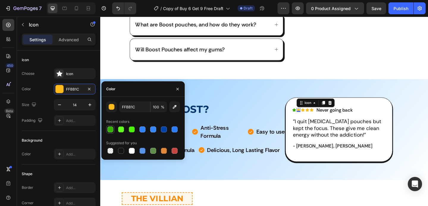
click at [109, 129] on div at bounding box center [110, 130] width 6 height 6
click at [319, 116] on icon at bounding box center [321, 118] width 4 height 4
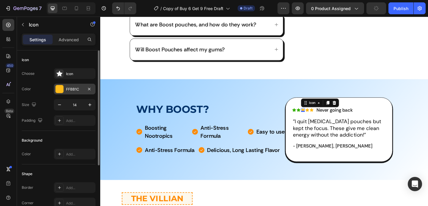
click at [59, 87] on div at bounding box center [60, 89] width 8 height 8
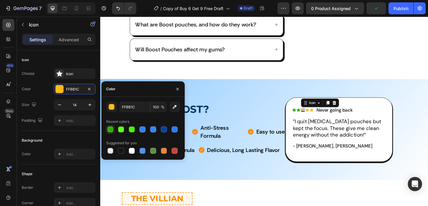
click at [109, 128] on div at bounding box center [110, 130] width 6 height 6
click at [324, 116] on icon at bounding box center [326, 118] width 4 height 4
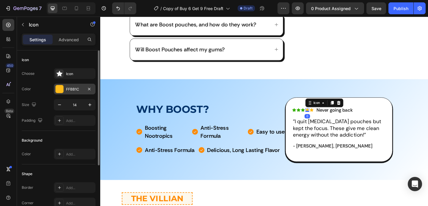
click at [58, 88] on div at bounding box center [60, 89] width 8 height 8
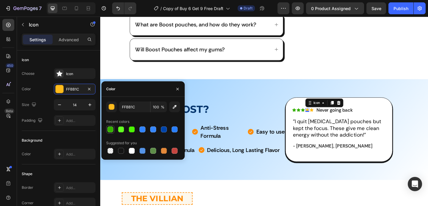
click at [112, 129] on div at bounding box center [110, 130] width 6 height 6
click at [328, 117] on div "Icon" at bounding box center [330, 118] width 4 height 4
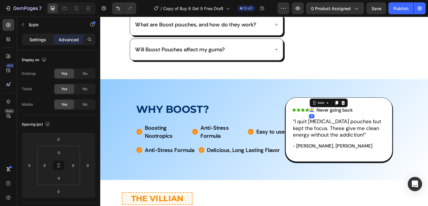
click at [35, 36] on div "Settings" at bounding box center [38, 40] width 30 height 10
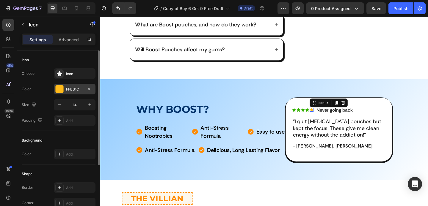
click at [59, 86] on div at bounding box center [60, 89] width 8 height 8
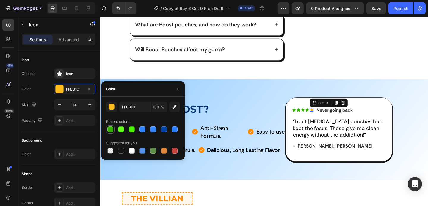
click at [108, 126] on div at bounding box center [110, 129] width 7 height 7
click at [108, 127] on div at bounding box center [110, 130] width 6 height 6
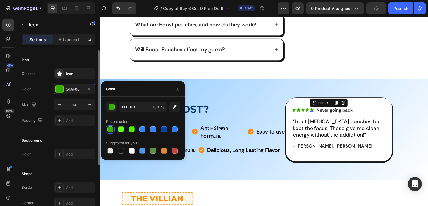
click at [47, 90] on div "Color 34AF00" at bounding box center [59, 89] width 74 height 11
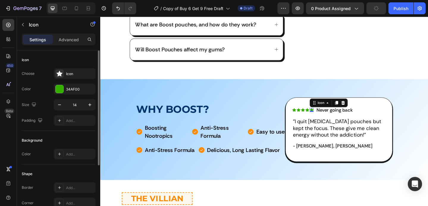
click at [47, 90] on div "Color 34AF00" at bounding box center [59, 89] width 74 height 11
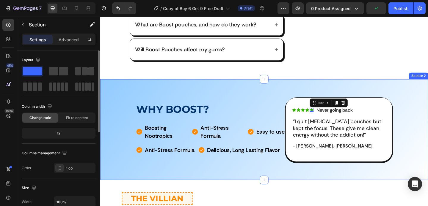
click at [131, 87] on div "WHY BOOST? Heading Boosting Nootropics Item List Anti-Stress Formula Item List …" at bounding box center [278, 140] width 357 height 110
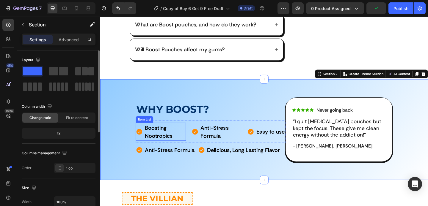
click at [144, 140] on icon at bounding box center [143, 142] width 6 height 6
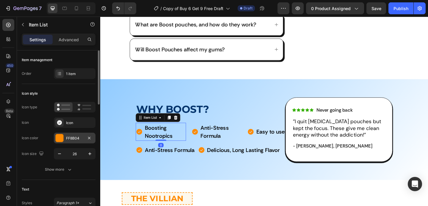
click at [58, 141] on div at bounding box center [60, 138] width 8 height 8
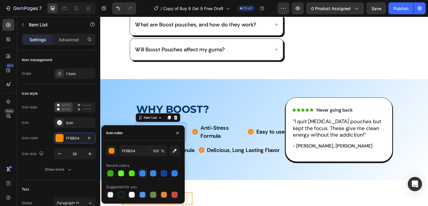
click at [141, 175] on div at bounding box center [143, 174] width 6 height 6
click at [204, 139] on icon at bounding box center [203, 142] width 6 height 6
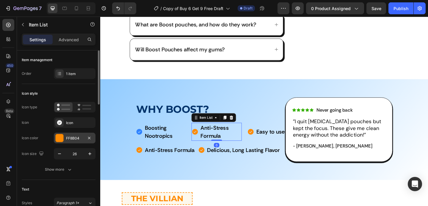
click at [56, 137] on div at bounding box center [60, 138] width 8 height 8
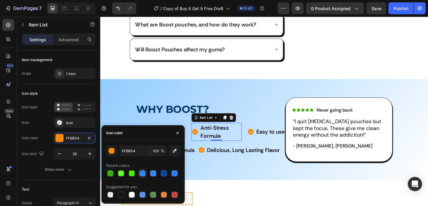
click at [145, 173] on div at bounding box center [143, 174] width 6 height 6
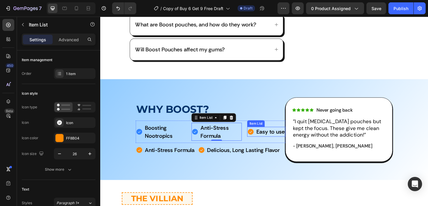
click at [262, 139] on icon at bounding box center [264, 142] width 6 height 6
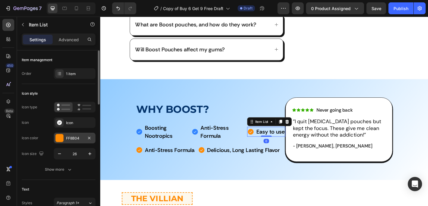
click at [60, 141] on div at bounding box center [60, 138] width 8 height 8
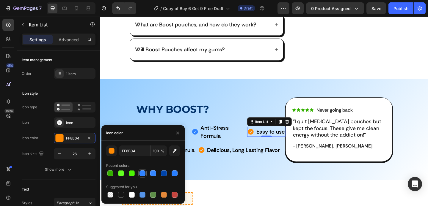
click at [143, 175] on div at bounding box center [143, 174] width 6 height 6
click at [212, 161] on icon at bounding box center [211, 162] width 6 height 6
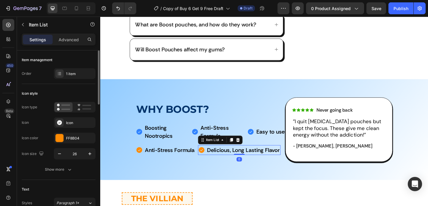
click at [53, 140] on div "Icon color FF8B04" at bounding box center [59, 138] width 74 height 11
click at [64, 140] on div "FF8B04" at bounding box center [75, 138] width 42 height 11
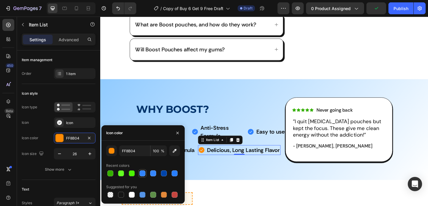
click at [145, 173] on div at bounding box center [143, 174] width 6 height 6
click at [184, 95] on div "WHY BOOST? Heading Boosting Nootropics Item List Anti-Stress Formula Item List …" at bounding box center [220, 139] width 163 height 89
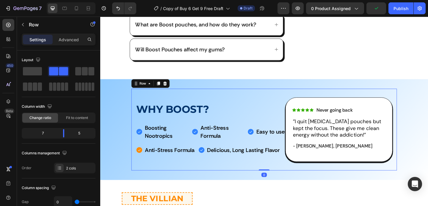
scroll to position [350, 0]
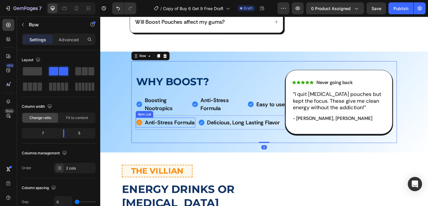
click at [144, 129] on icon at bounding box center [143, 132] width 6 height 6
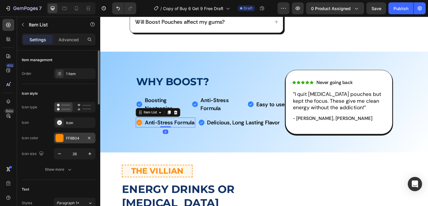
click at [58, 139] on div at bounding box center [60, 138] width 8 height 8
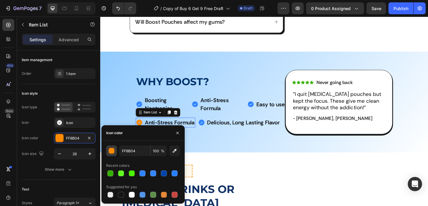
click at [109, 152] on div "button" at bounding box center [112, 151] width 6 height 6
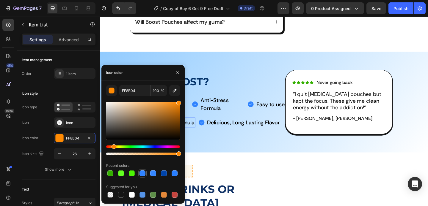
click at [142, 173] on div at bounding box center [143, 174] width 6 height 6
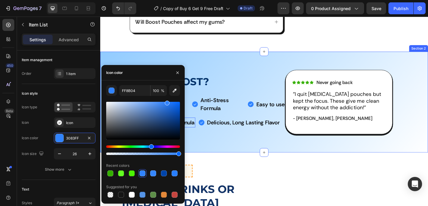
click at [252, 149] on div "WHY BOOST? Heading Boosting Nootropics Item List Anti-Stress Formula Item List …" at bounding box center [220, 109] width 163 height 89
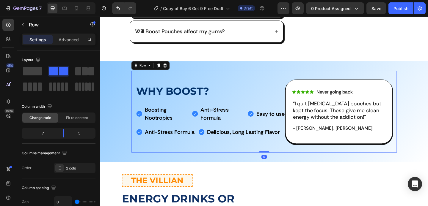
scroll to position [337, 0]
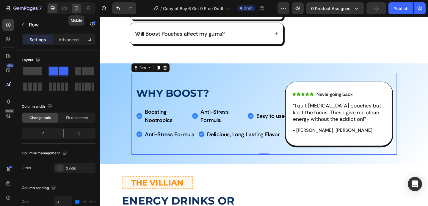
click at [78, 7] on icon at bounding box center [76, 8] width 6 height 6
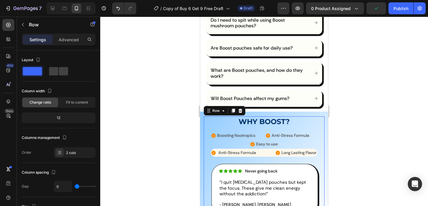
scroll to position [373, 0]
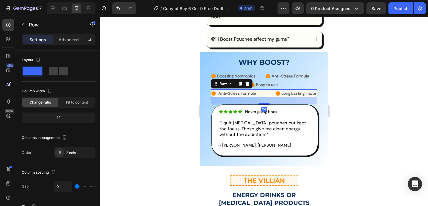
click at [261, 90] on div "Anti-Stress Formula Item List Long Lasting Flavor Item List Row 24" at bounding box center [264, 94] width 106 height 8
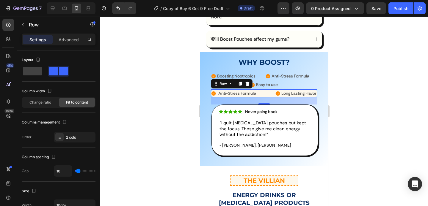
click at [264, 90] on div "Anti-Stress Formula Item List Long Lasting Flavor Item List Row 24" at bounding box center [264, 94] width 106 height 8
click at [49, 7] on div at bounding box center [53, 9] width 10 height 10
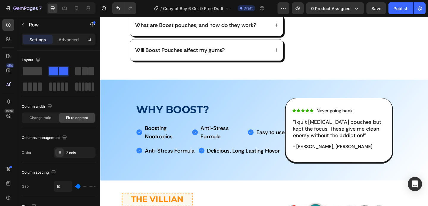
scroll to position [385, 0]
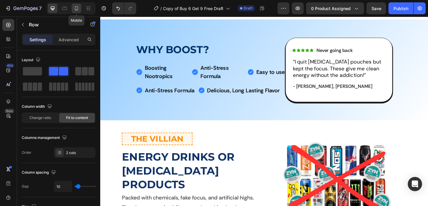
click at [76, 9] on icon at bounding box center [76, 8] width 6 height 6
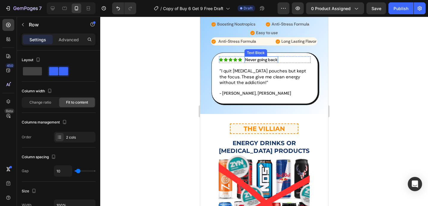
scroll to position [397, 0]
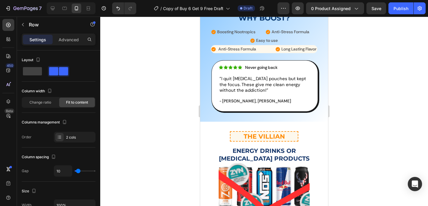
click at [265, 49] on div "Anti-Stress Formula Item List Long Lasting Flavor Item List Row" at bounding box center [264, 49] width 106 height 8
click at [252, 48] on strong "Anti-Stress Formula" at bounding box center [237, 48] width 38 height 5
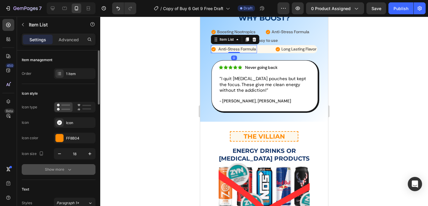
scroll to position [70, 0]
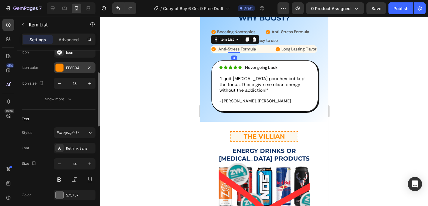
click at [59, 70] on div at bounding box center [60, 68] width 8 height 8
click at [47, 84] on div "Icon size 18" at bounding box center [59, 83] width 74 height 11
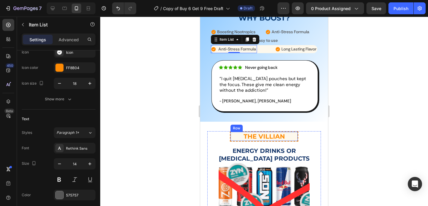
click at [243, 138] on h2 "THE VILLIAN" at bounding box center [264, 136] width 43 height 9
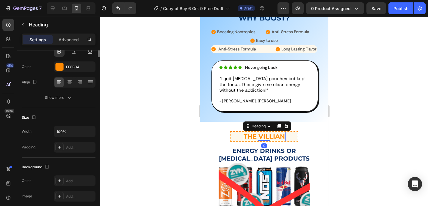
scroll to position [0, 0]
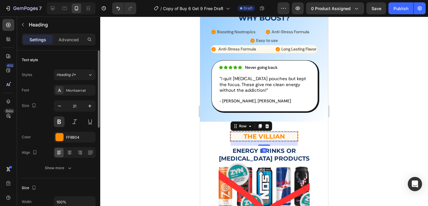
click at [236, 137] on div "THE VILLIAN Heading Row 16" at bounding box center [264, 136] width 68 height 10
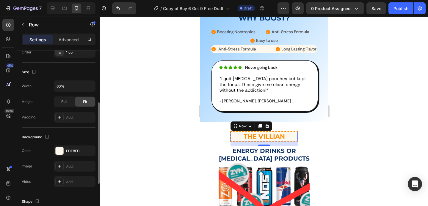
scroll to position [116, 0]
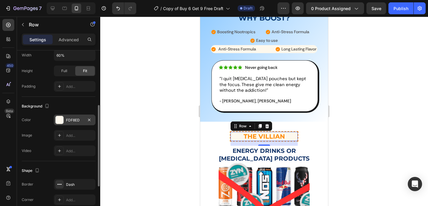
click at [57, 120] on div at bounding box center [60, 120] width 8 height 8
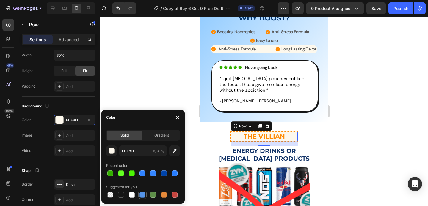
click at [143, 197] on div at bounding box center [143, 195] width 6 height 6
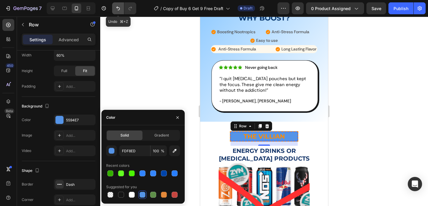
click at [119, 6] on icon "Undo/Redo" at bounding box center [118, 8] width 6 height 6
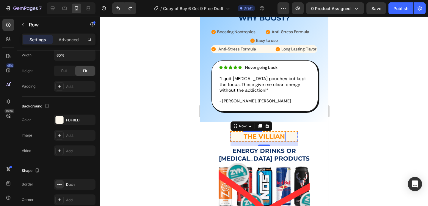
click at [270, 137] on h2 "THE VILLIAN" at bounding box center [264, 136] width 43 height 9
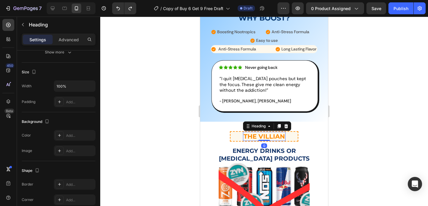
scroll to position [0, 0]
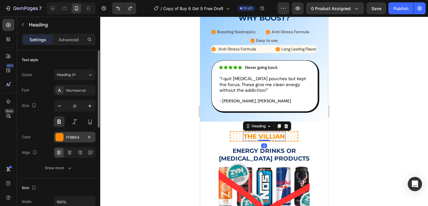
click at [62, 136] on div at bounding box center [60, 138] width 8 height 8
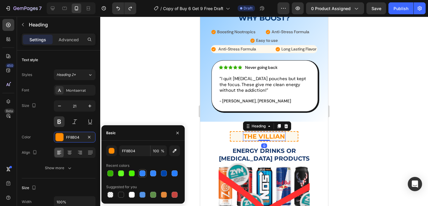
click at [142, 173] on div at bounding box center [143, 174] width 6 height 6
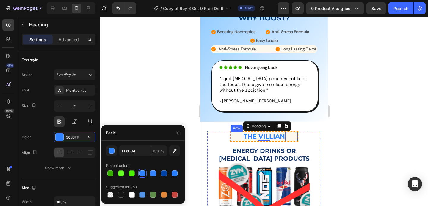
click at [294, 137] on div "THE VILLIAN Heading 0 Row" at bounding box center [264, 136] width 68 height 10
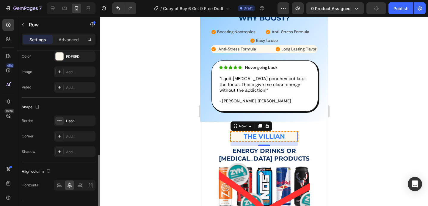
scroll to position [193, 0]
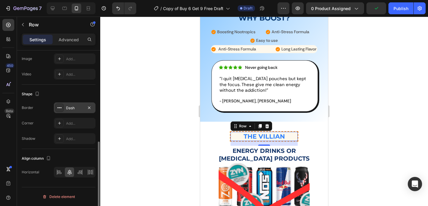
click at [69, 104] on div "Dash" at bounding box center [75, 108] width 42 height 11
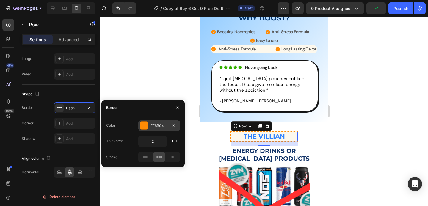
click at [146, 126] on div at bounding box center [144, 126] width 8 height 8
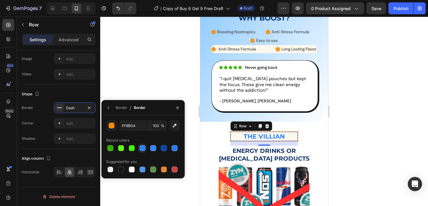
click at [144, 149] on div at bounding box center [143, 148] width 6 height 6
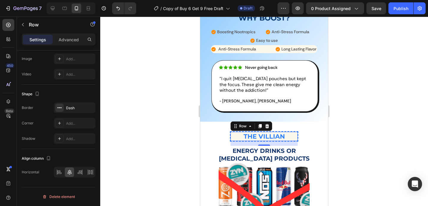
click at [379, 119] on div at bounding box center [264, 112] width 328 height 190
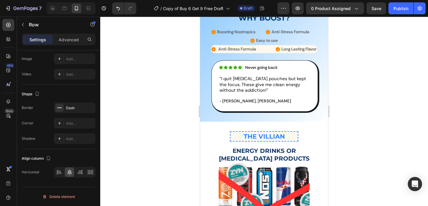
click at [379, 119] on div at bounding box center [264, 112] width 328 height 190
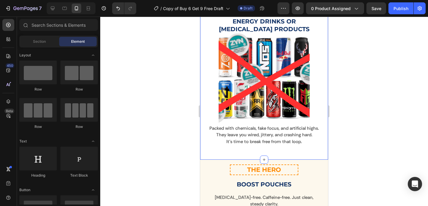
scroll to position [534, 0]
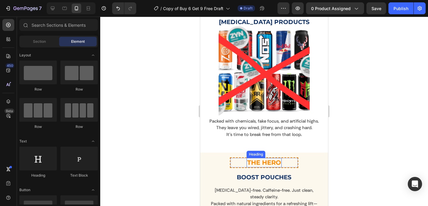
click at [273, 165] on h2 "THE HERO" at bounding box center [264, 162] width 35 height 9
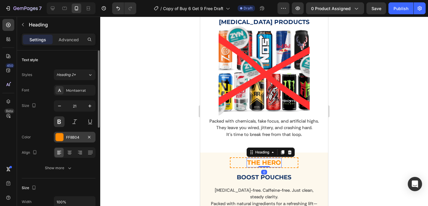
click at [56, 135] on div at bounding box center [60, 138] width 8 height 8
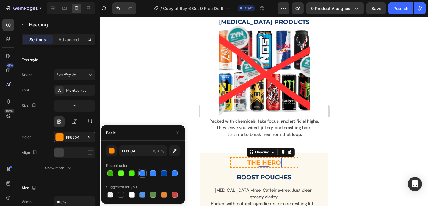
click at [143, 173] on div at bounding box center [143, 174] width 6 height 6
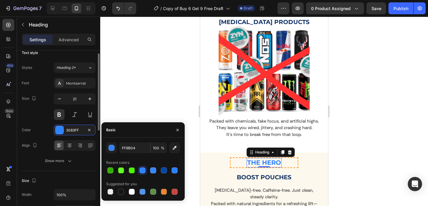
scroll to position [37, 0]
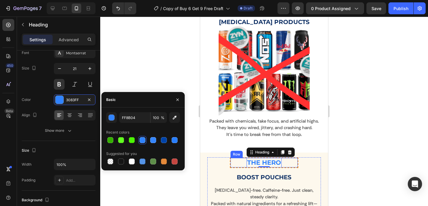
click at [294, 168] on div "THE HERO Heading 0 Row" at bounding box center [264, 163] width 68 height 10
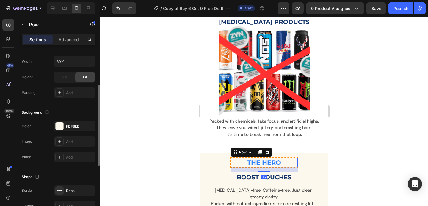
scroll to position [159, 0]
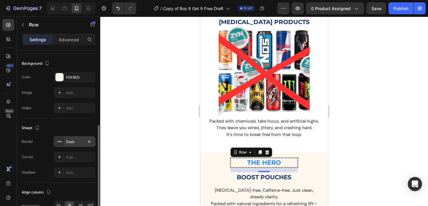
click at [59, 138] on div at bounding box center [59, 142] width 8 height 8
